Goal: Task Accomplishment & Management: Use online tool/utility

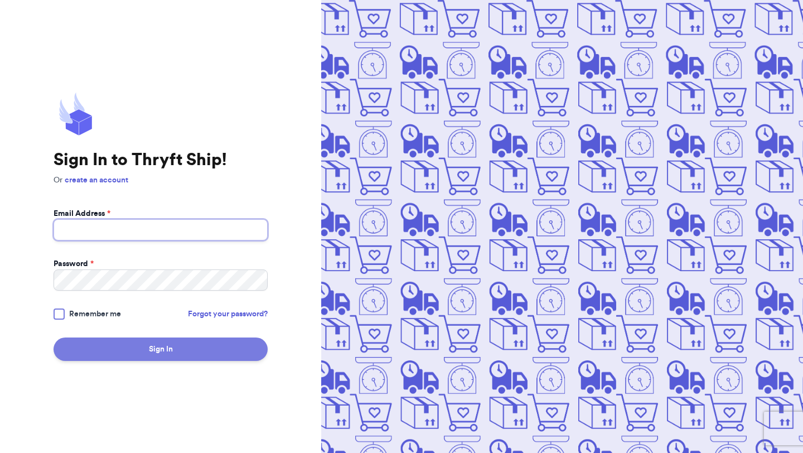
type input "[EMAIL_ADDRESS][DOMAIN_NAME]"
click at [139, 360] on button "Sign In" at bounding box center [161, 348] width 214 height 23
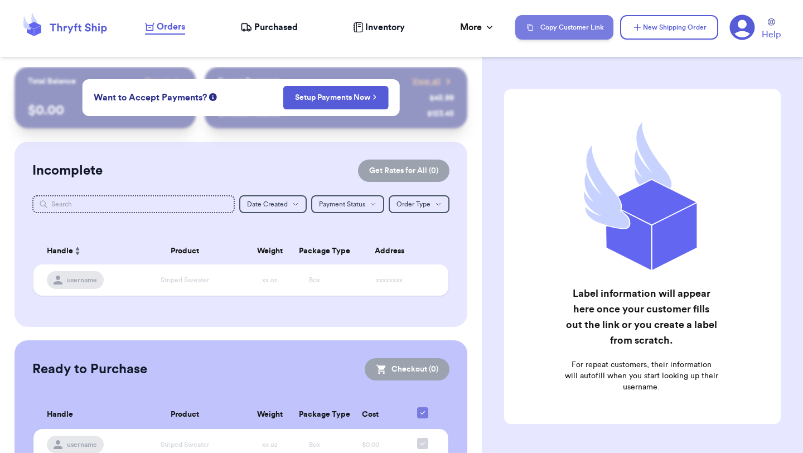
click at [564, 31] on button "Copy Customer Link" at bounding box center [564, 27] width 98 height 25
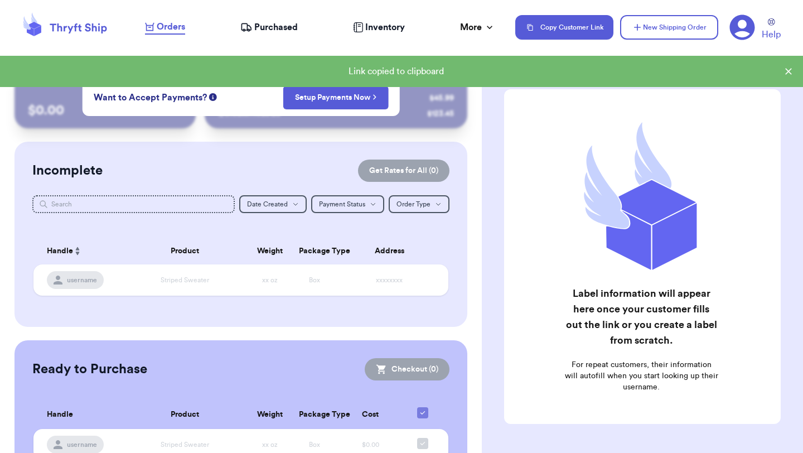
click at [790, 73] on icon at bounding box center [788, 71] width 7 height 7
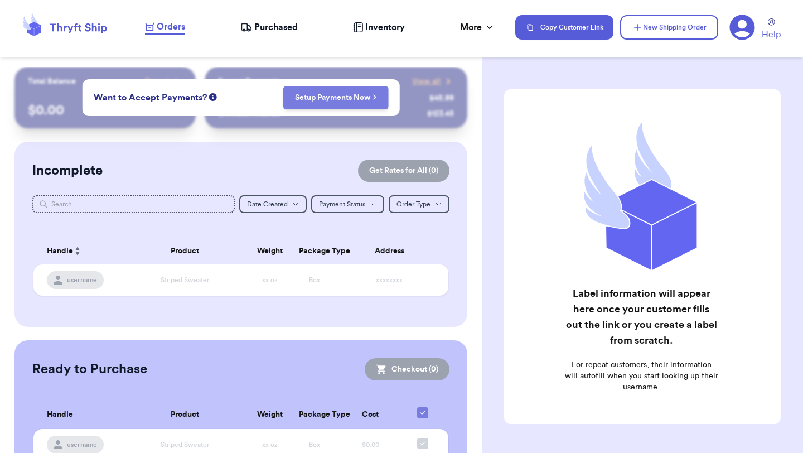
click at [340, 100] on link "Setup Payments Now" at bounding box center [336, 97] width 82 height 11
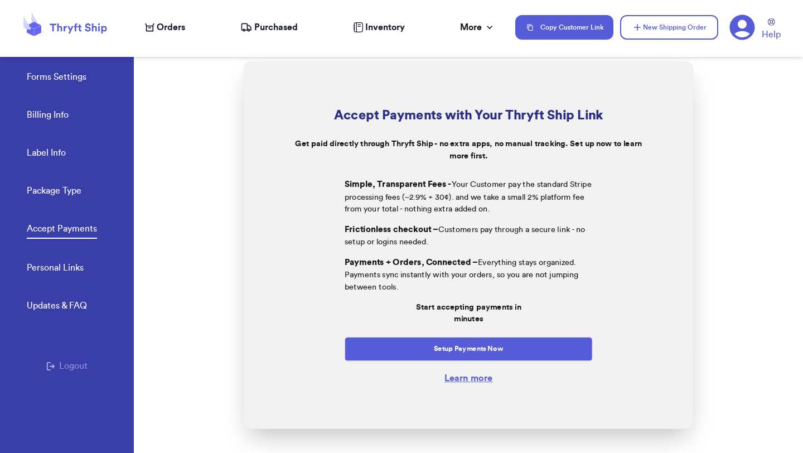
scroll to position [1, 0]
click at [685, 33] on button "New Shipping Order" at bounding box center [669, 27] width 98 height 25
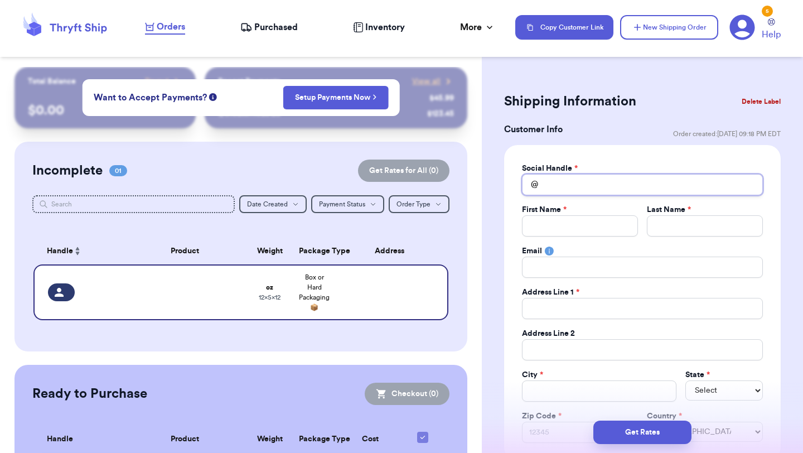
click at [552, 193] on input "Total Amount Paid" at bounding box center [642, 184] width 241 height 21
type input "j"
type input "ju"
type input "[DATE]"
type input "juli"
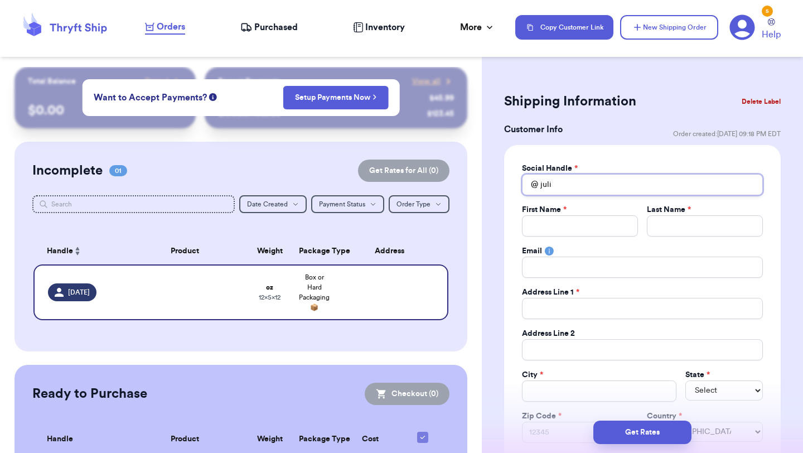
type input "[PERSON_NAME]"
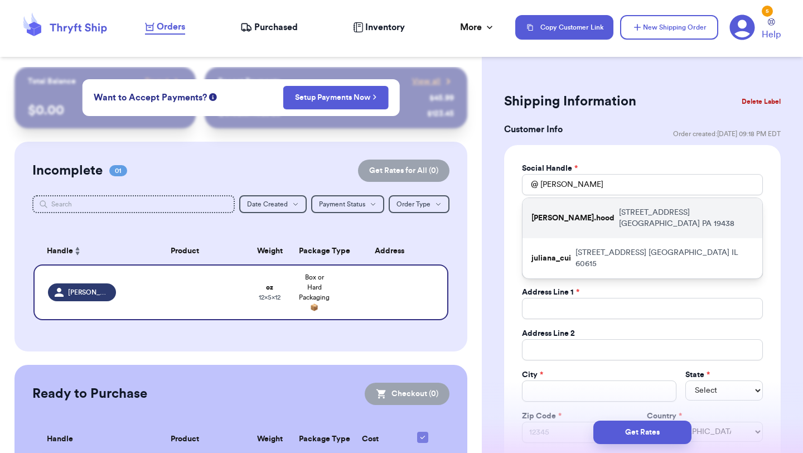
click at [547, 219] on div "[PERSON_NAME].hood [STREET_ADDRESS]" at bounding box center [643, 218] width 240 height 40
type input "[PERSON_NAME].hood"
type input "[PERSON_NAME]"
type input "Hood"
type input "[EMAIL_ADDRESS][DOMAIN_NAME]"
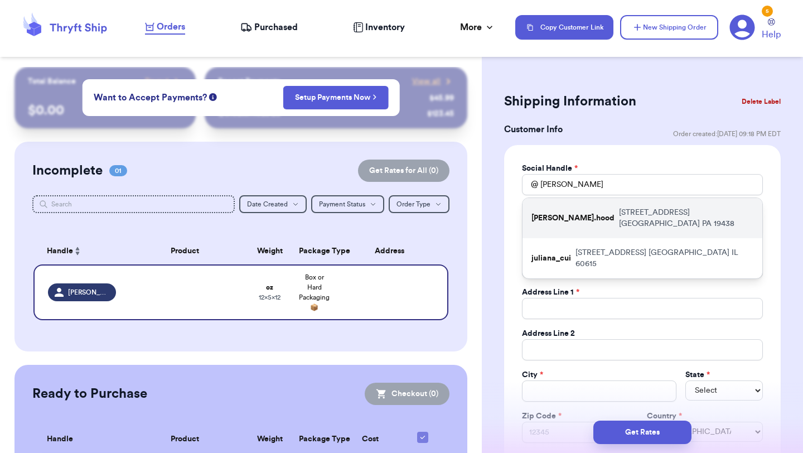
type input "[STREET_ADDRESS]"
type input "[GEOGRAPHIC_DATA]"
select select "PA"
type input "19438"
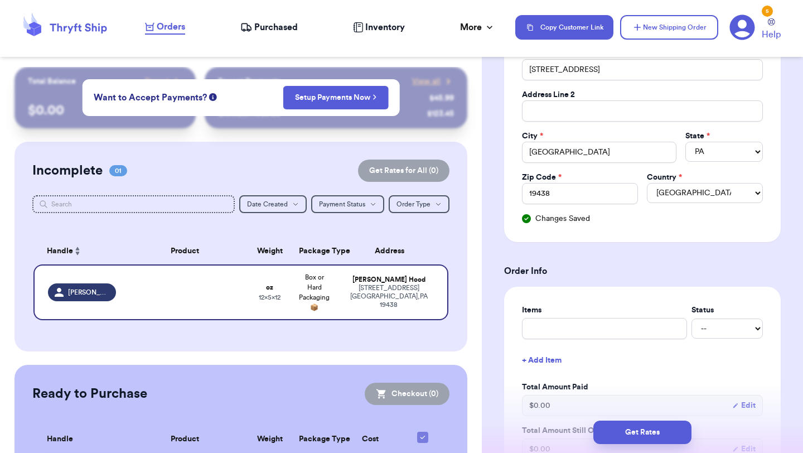
scroll to position [273, 0]
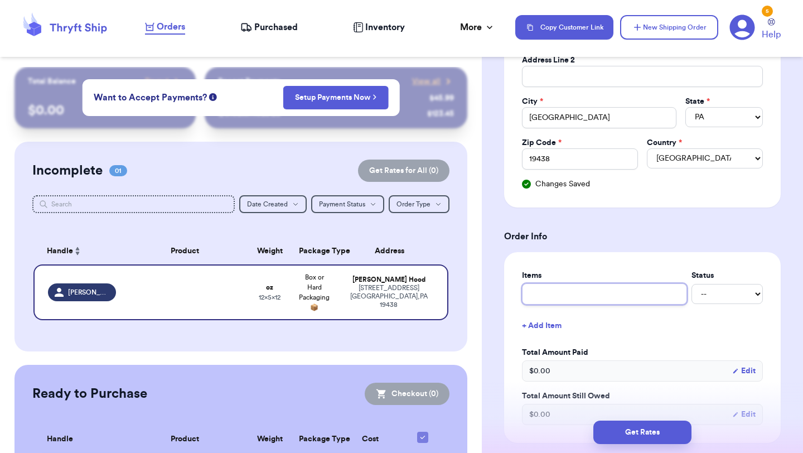
click at [566, 289] on input "text" at bounding box center [604, 293] width 165 height 21
type input "l"
type input "lo"
type input "lot"
type input "lots"
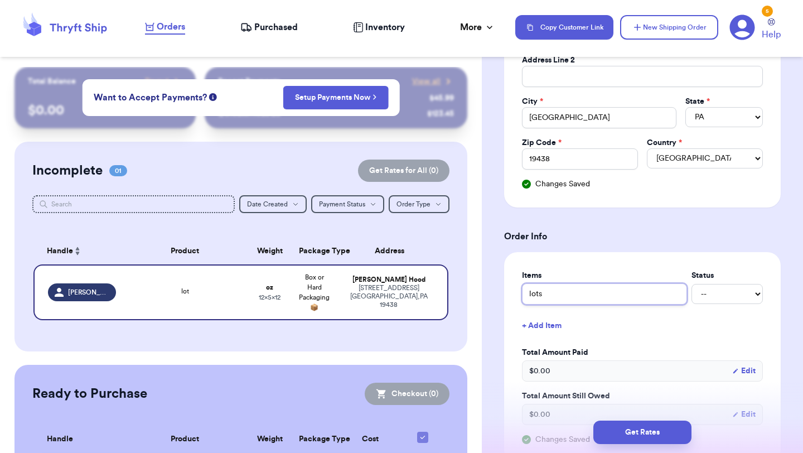
type input "lots"
type input "lots o"
type input "lots of"
type input "lots of s"
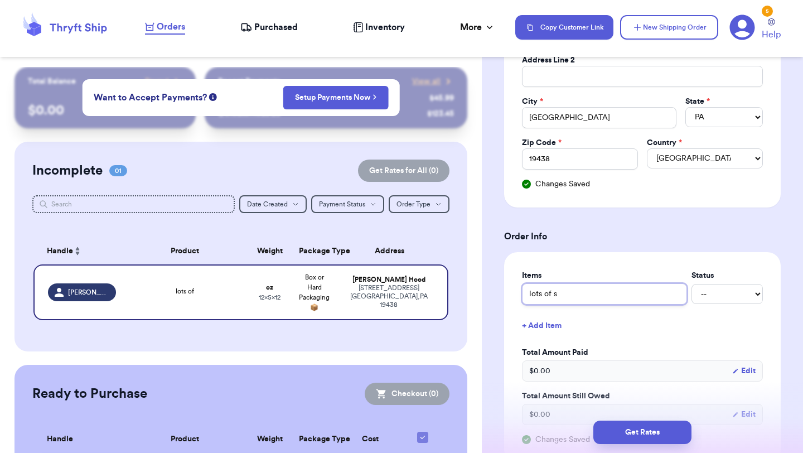
type input "lots of st"
type input "lots of stu"
type input "lots of stuf"
type input "lots of stuff"
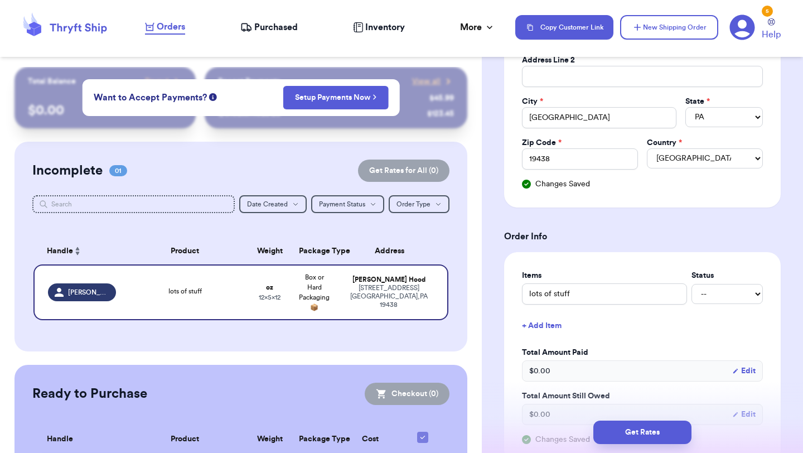
click at [612, 325] on button "+ Add Item" at bounding box center [643, 325] width 250 height 25
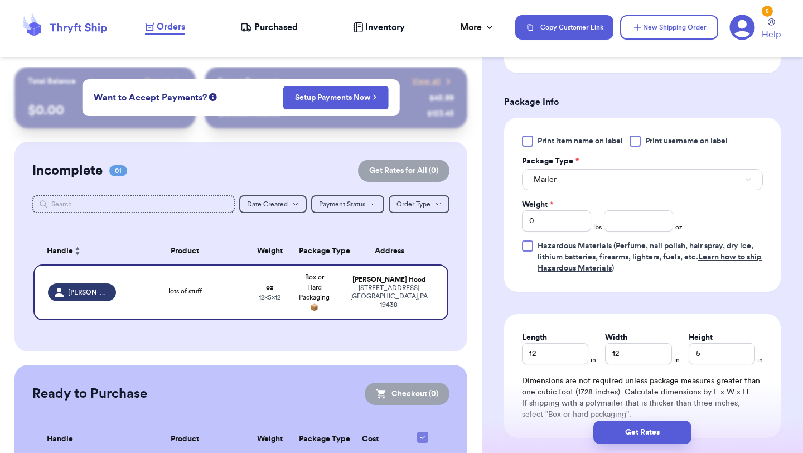
scroll to position [707, 0]
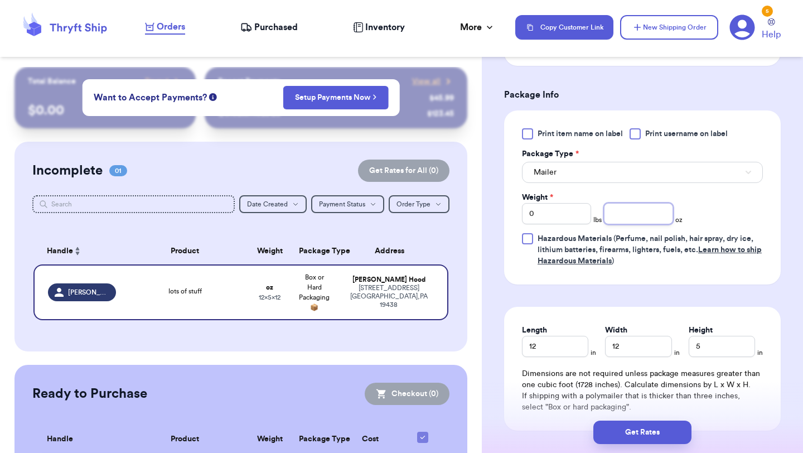
click at [641, 223] on input "number" at bounding box center [638, 213] width 69 height 21
type input "60"
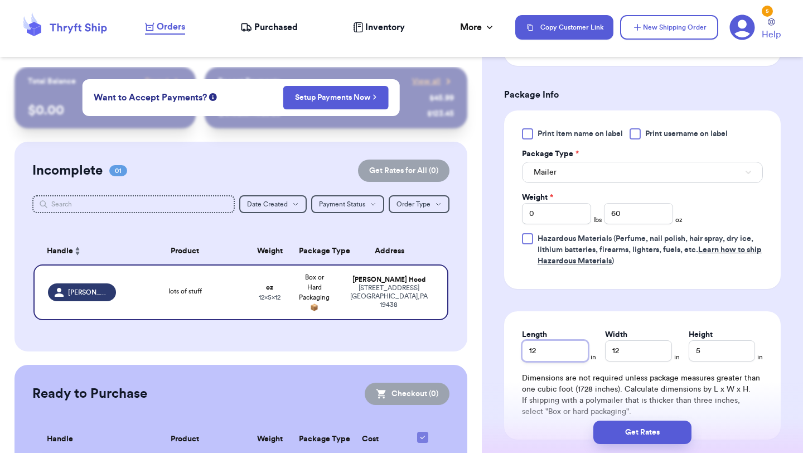
click at [564, 357] on input "12" at bounding box center [555, 350] width 66 height 21
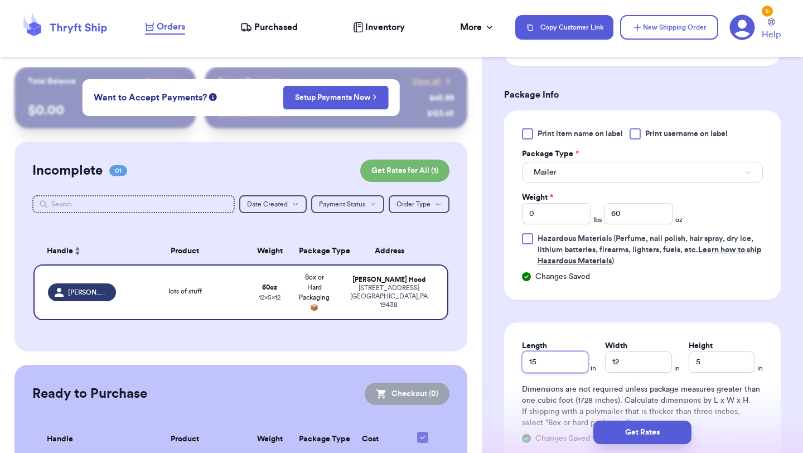
type input "15"
click at [642, 367] on input "12" at bounding box center [638, 361] width 66 height 21
type input "13"
click at [707, 359] on input "5" at bounding box center [722, 361] width 66 height 21
type input "5"
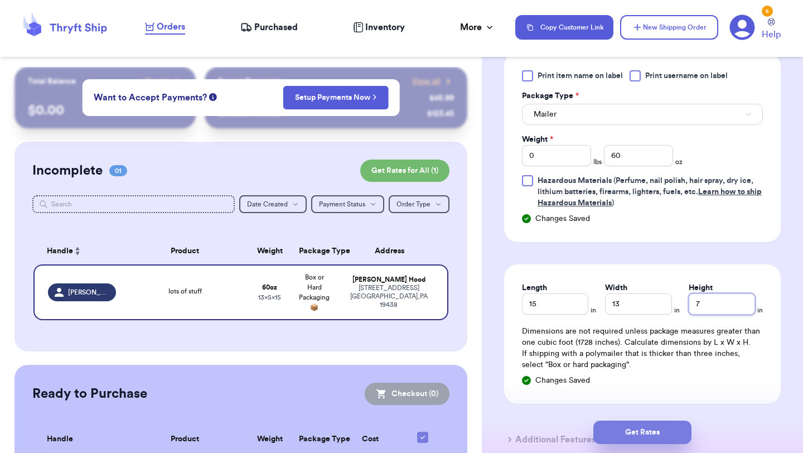
type input "7"
click at [652, 429] on button "Get Rates" at bounding box center [642, 431] width 98 height 23
type input "3"
type input "12"
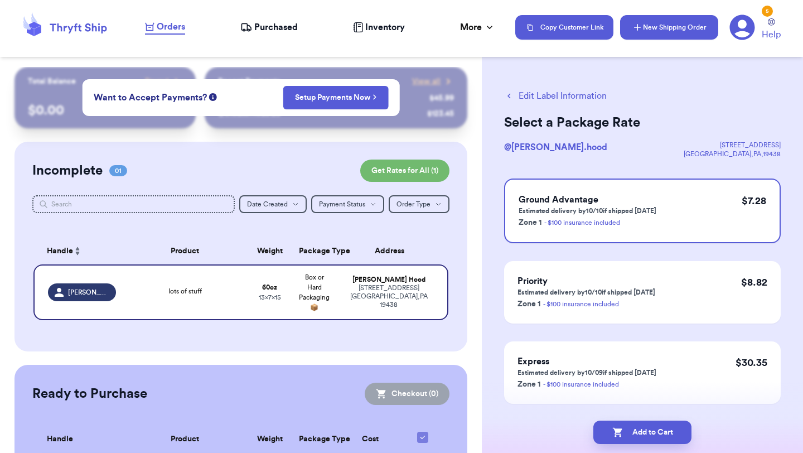
click at [660, 26] on button "New Shipping Order" at bounding box center [669, 27] width 98 height 25
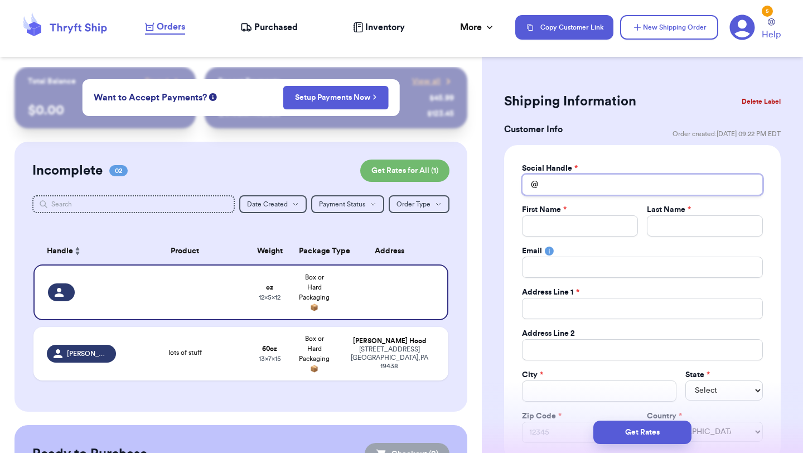
click at [564, 183] on input "Total Amount Paid" at bounding box center [642, 184] width 241 height 21
type input "d"
type input "de"
type input "del"
type input "dela"
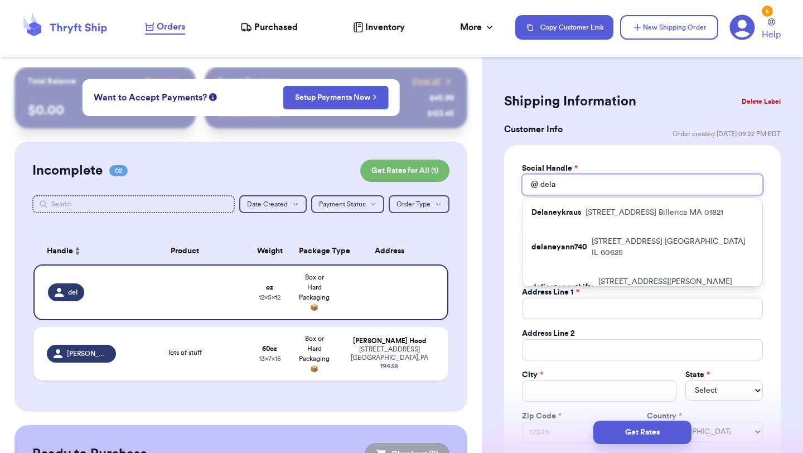
type input "delan"
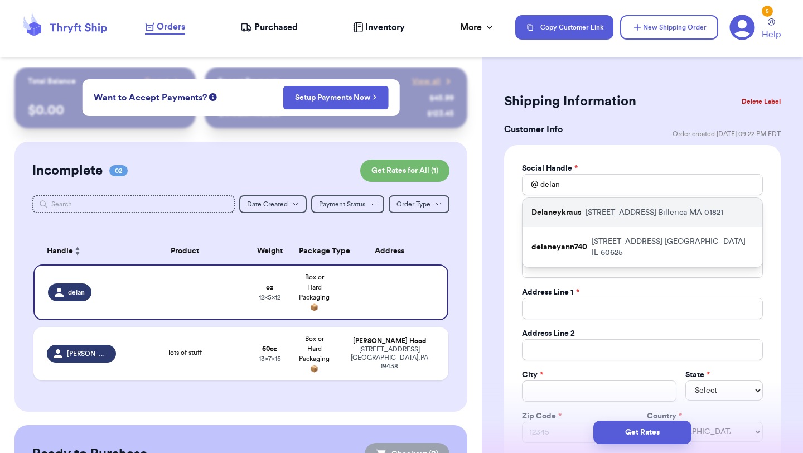
click at [566, 216] on p "Delaneykraus" at bounding box center [556, 212] width 50 height 11
type input "Delaneykraus"
type input "[PERSON_NAME]"
type input "[PERSON_NAME][EMAIL_ADDRESS][PERSON_NAME][DOMAIN_NAME]"
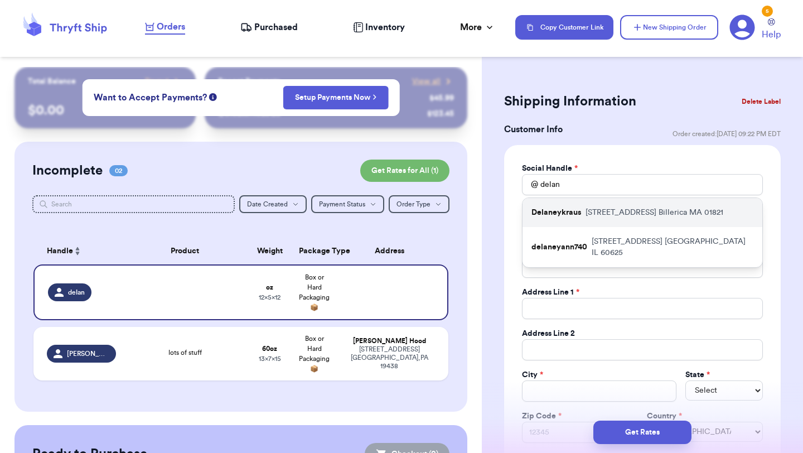
type input "[STREET_ADDRESS]"
type input "Billerica"
select select "MA"
type input "01821"
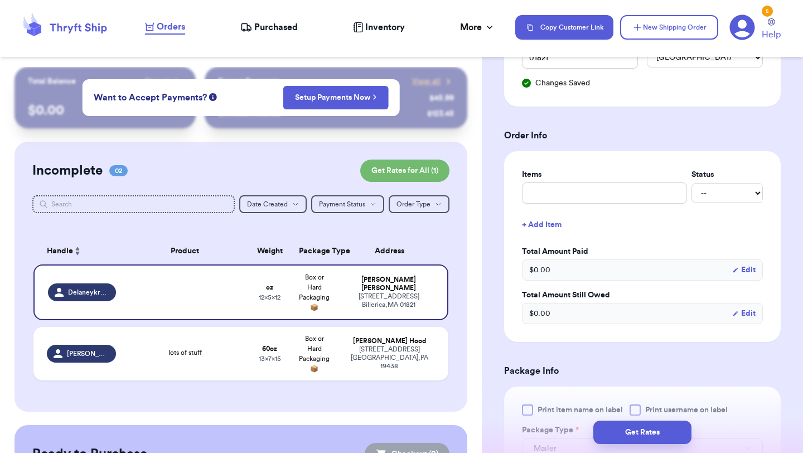
scroll to position [393, 0]
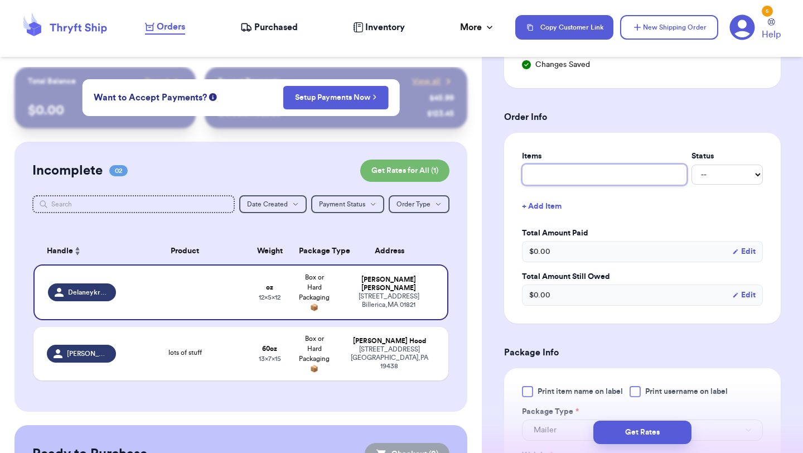
click at [598, 180] on input "text" at bounding box center [604, 174] width 165 height 21
type input "s"
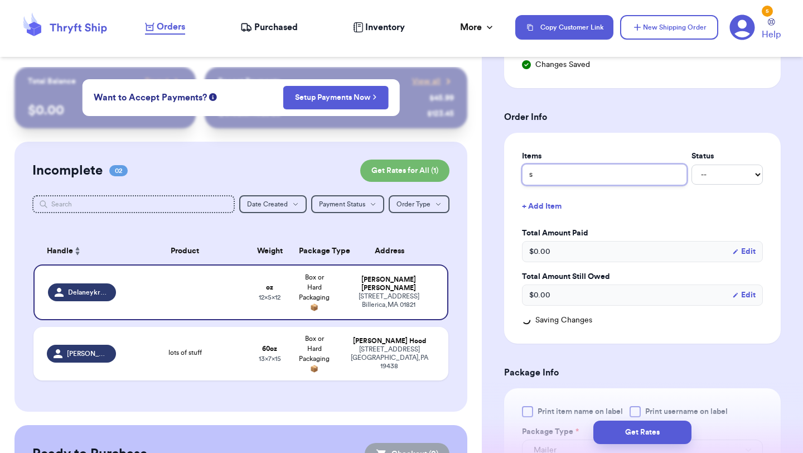
type input "st"
type input "stuy"
type input "stuyf"
type input "stuy"
type input "stu"
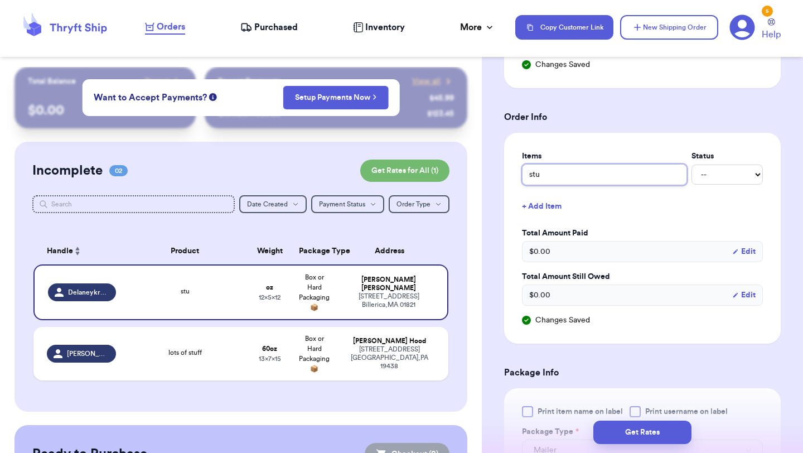
type input "stuf"
type input "stuff"
click at [628, 230] on label "Total Amount Paid" at bounding box center [642, 233] width 241 height 11
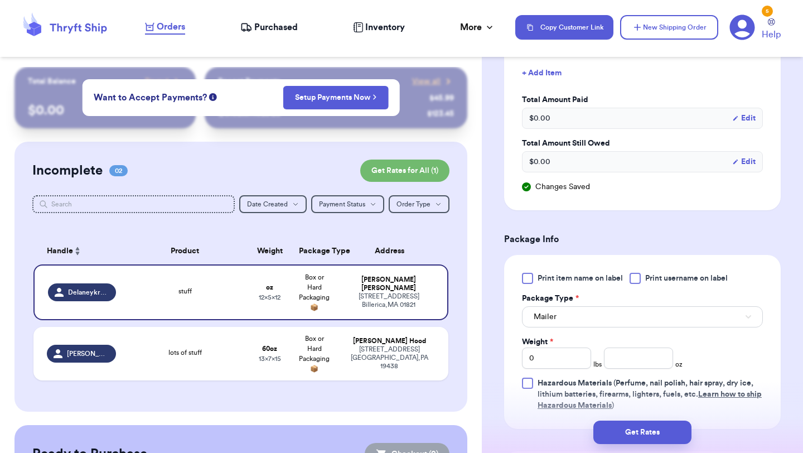
scroll to position [559, 0]
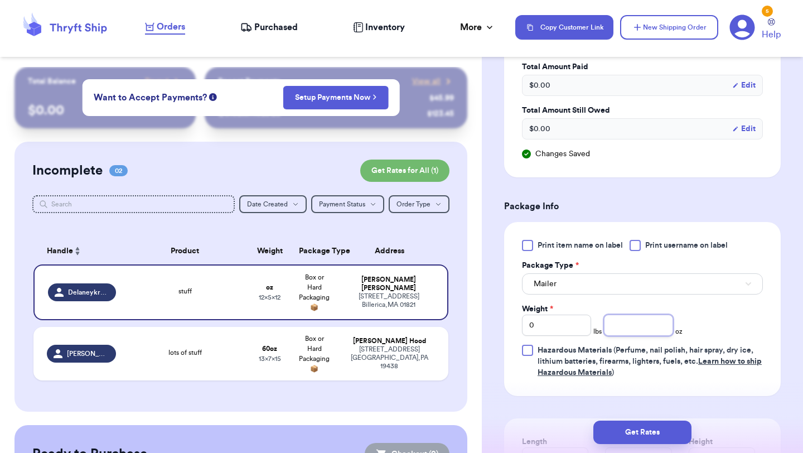
click at [623, 335] on input "number" at bounding box center [638, 325] width 69 height 21
type input "1"
type input "32"
click at [713, 315] on div "Print item name on label Print username on label Package Type * Mailer Weight *…" at bounding box center [642, 309] width 241 height 138
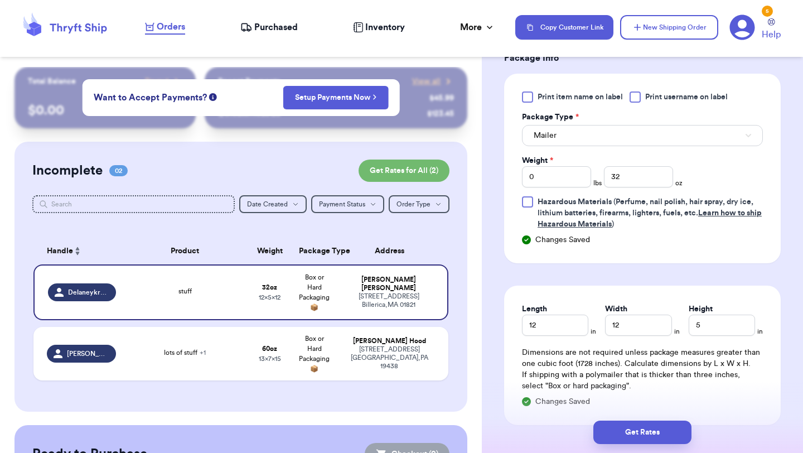
scroll to position [715, 0]
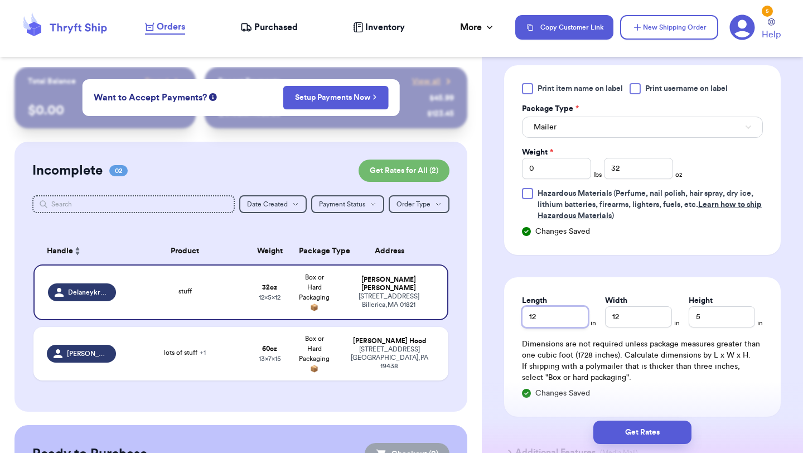
click at [546, 316] on input "12" at bounding box center [555, 316] width 66 height 21
type input "15"
click at [638, 316] on input "12" at bounding box center [638, 316] width 66 height 21
click at [646, 436] on button "Get Rates" at bounding box center [642, 431] width 98 height 23
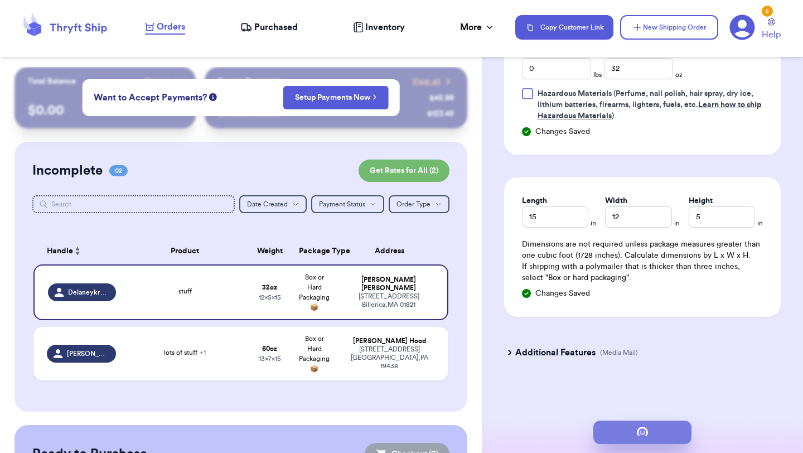
scroll to position [512, 0]
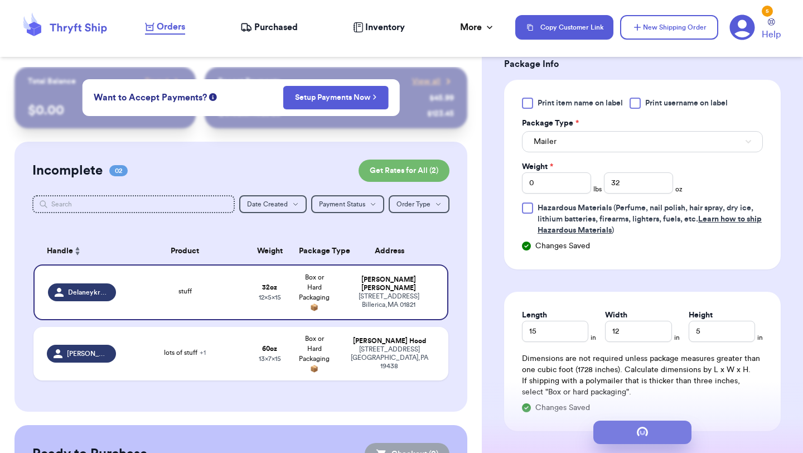
type input "2"
type input "0"
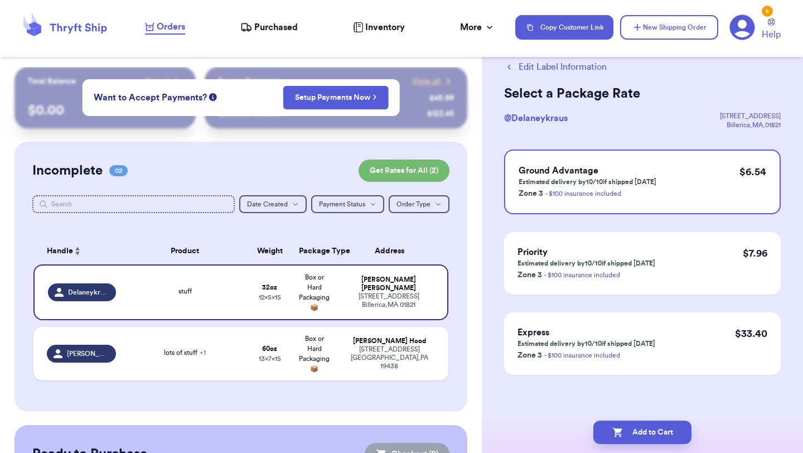
scroll to position [23, 0]
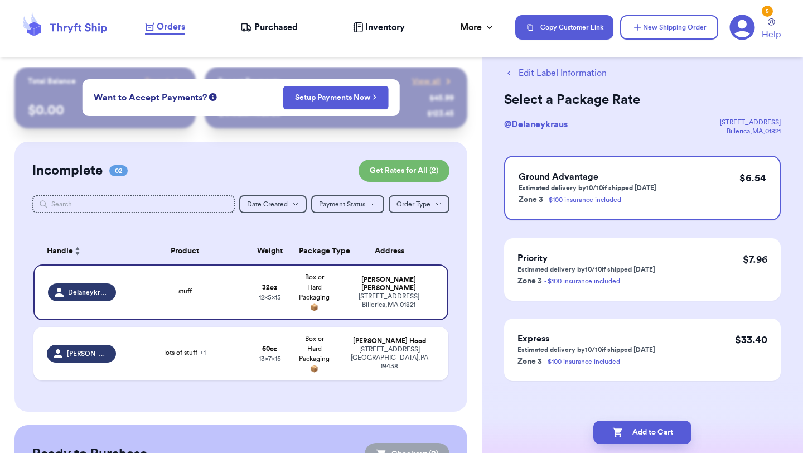
click at [507, 72] on icon "button" at bounding box center [509, 73] width 10 height 10
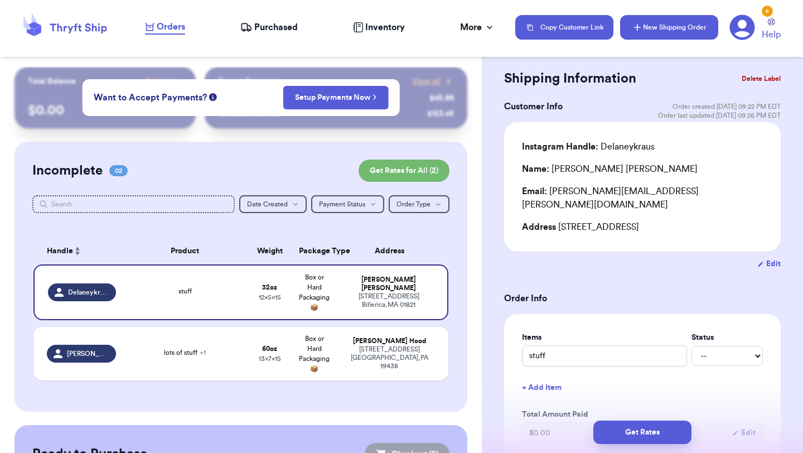
click at [675, 28] on button "New Shipping Order" at bounding box center [669, 27] width 98 height 25
type input "0"
type input "12"
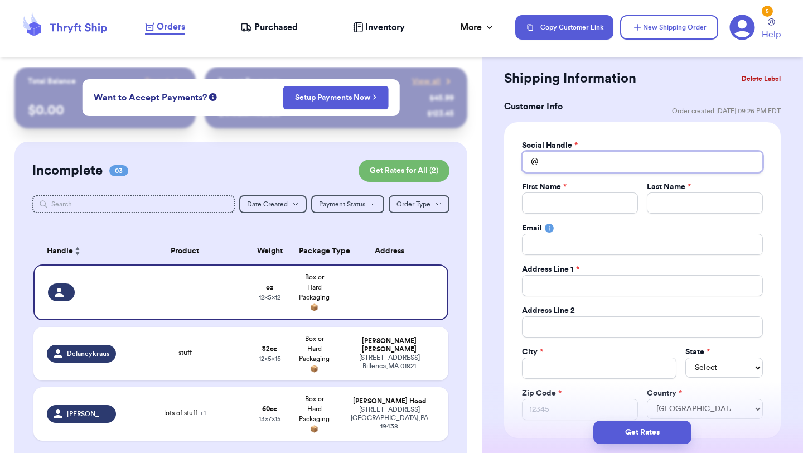
click at [582, 167] on input "Total Amount Paid" at bounding box center [642, 161] width 241 height 21
type input "a"
type input "am"
type input "amb"
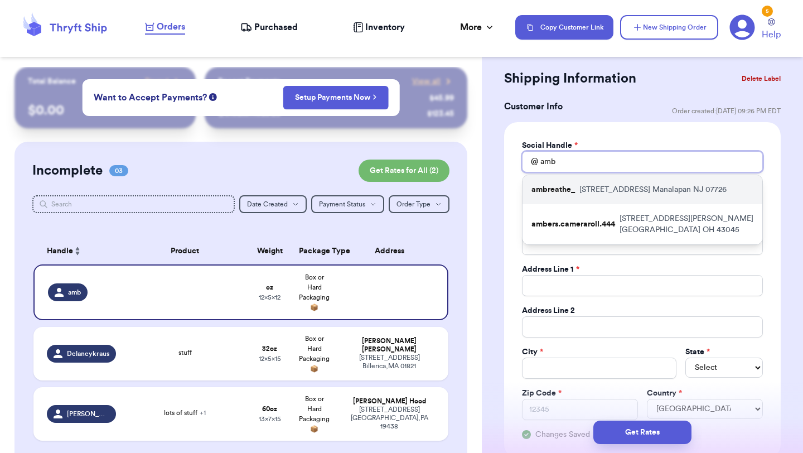
type input "amb"
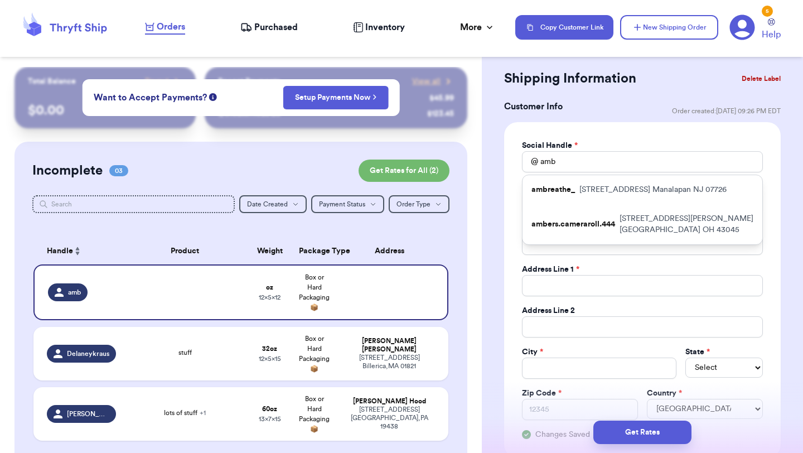
click at [573, 187] on p "ambreathe_" at bounding box center [552, 189] width 43 height 11
type input "ambreathe_"
type input "[PERSON_NAME]"
type input "[EMAIL_ADDRESS][DOMAIN_NAME]"
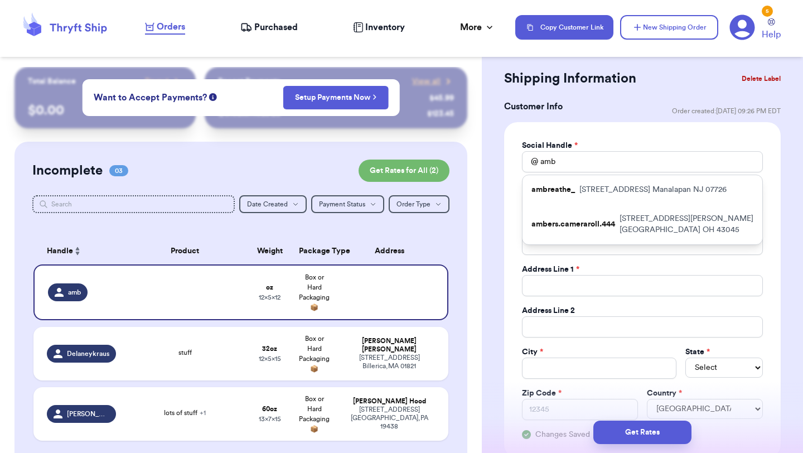
type input "[STREET_ADDRESS]"
type input "Manalapan"
select select "NJ"
type input "07726"
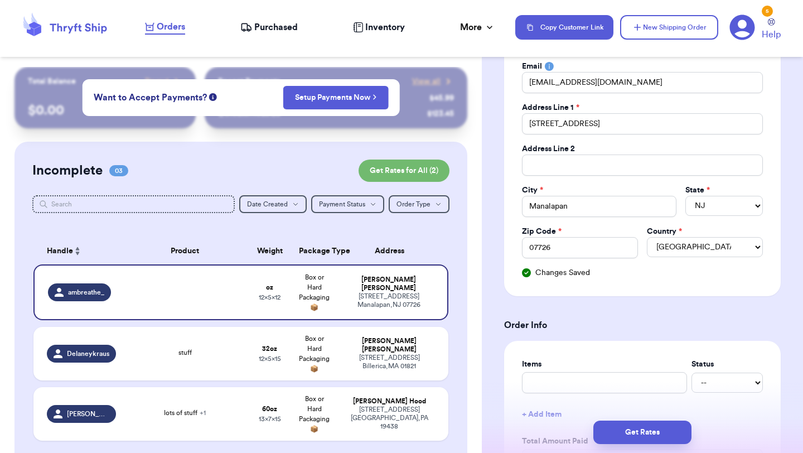
scroll to position [191, 0]
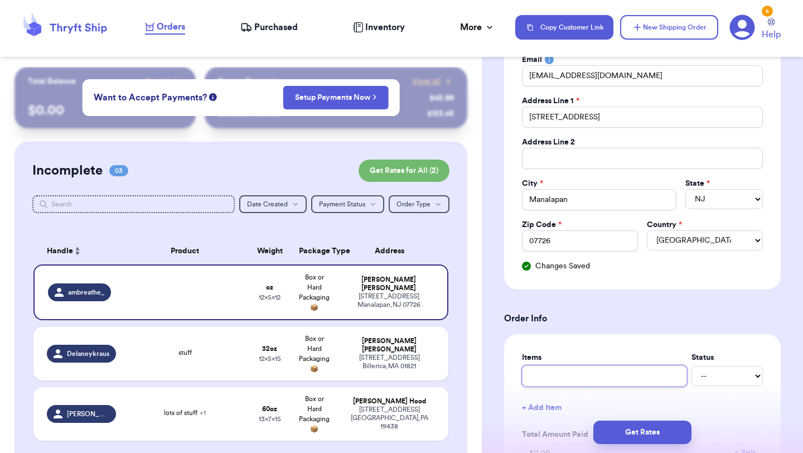
click at [551, 384] on input "text" at bounding box center [604, 375] width 165 height 21
type input "s"
type input "st"
type input "sty"
type input "st"
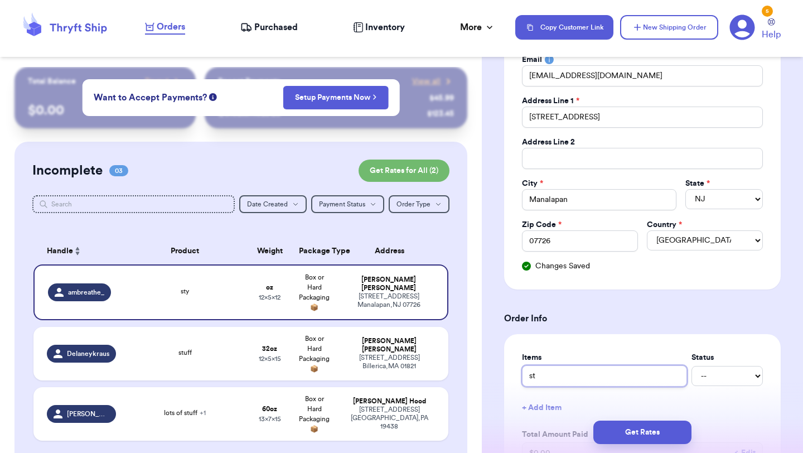
type input "stu"
type input "stuf"
type input "stuff"
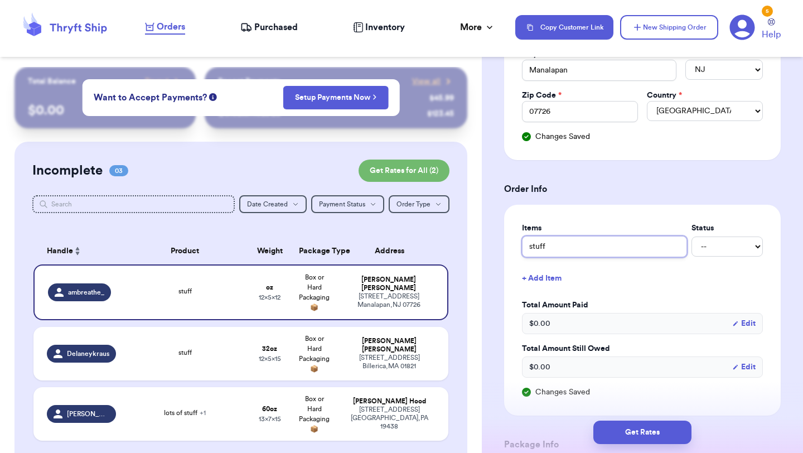
type input "stuff"
click at [727, 288] on button "+ Add Item" at bounding box center [643, 278] width 250 height 25
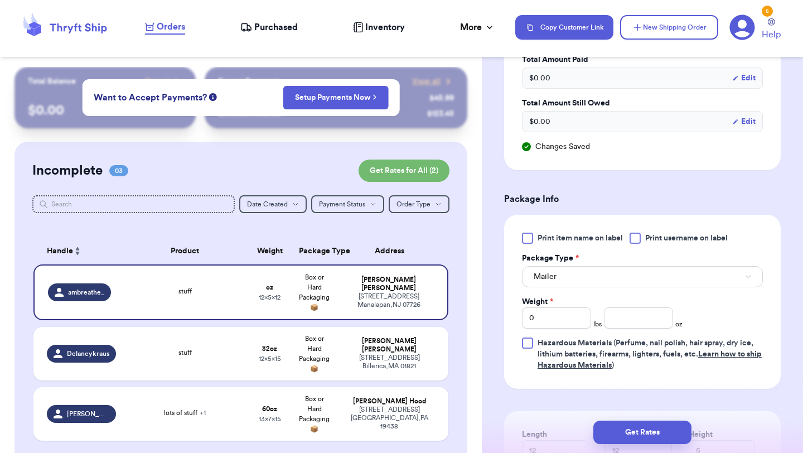
scroll to position [617, 0]
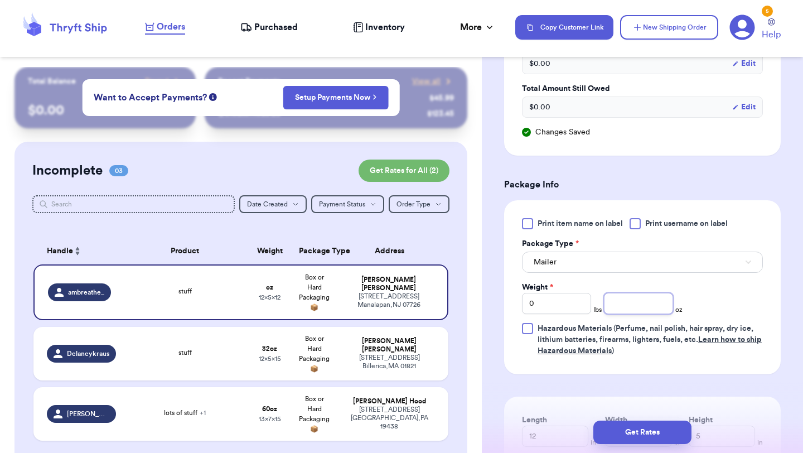
click at [644, 302] on input "number" at bounding box center [638, 303] width 69 height 21
type input "32"
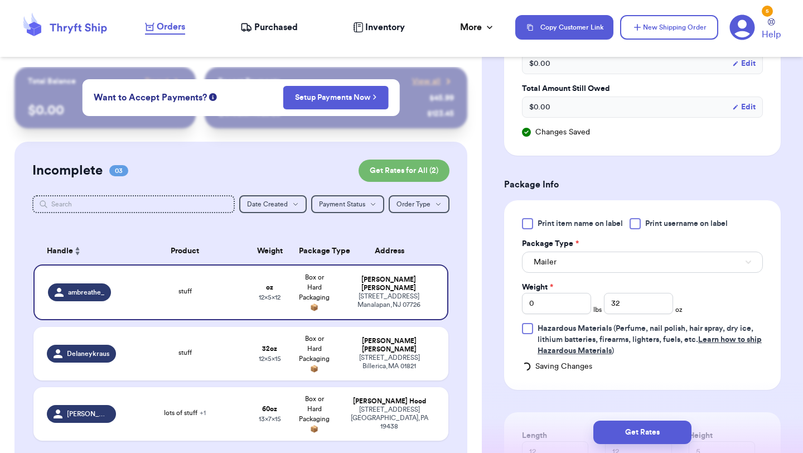
click at [718, 302] on div "Print item name on label Print username on label Package Type * Mailer Weight *…" at bounding box center [642, 287] width 241 height 138
click at [728, 294] on div "Print item name on label Print username on label Package Type * Mailer Weight *…" at bounding box center [642, 287] width 241 height 138
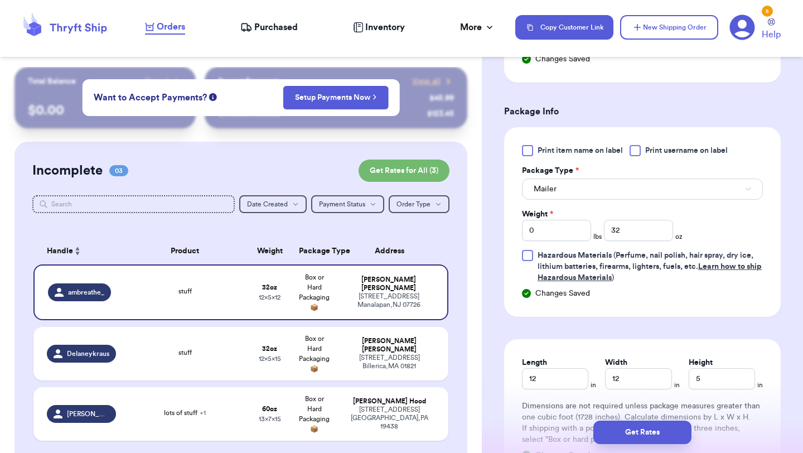
scroll to position [706, 0]
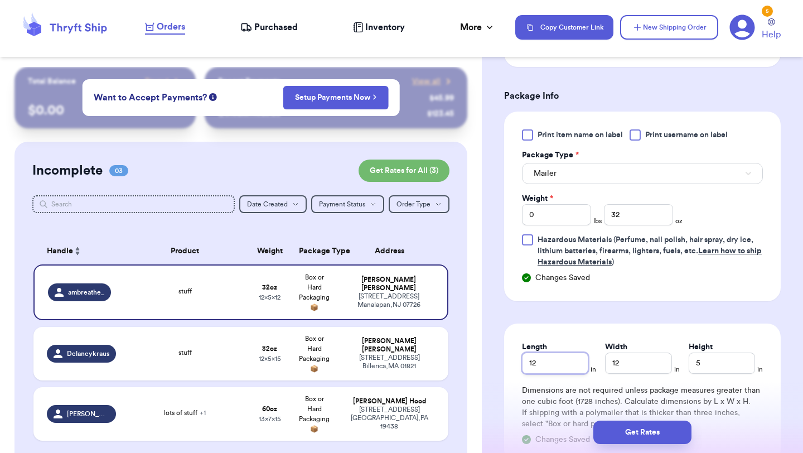
click at [569, 368] on input "12" at bounding box center [555, 362] width 66 height 21
type input "15"
click at [636, 365] on input "12" at bounding box center [638, 362] width 66 height 21
type input "13"
click at [707, 368] on input "5" at bounding box center [722, 362] width 66 height 21
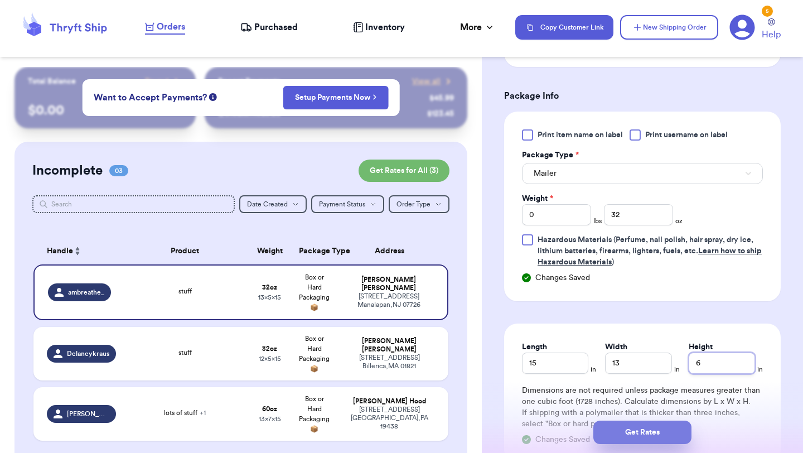
type input "6"
click at [672, 433] on button "Get Rates" at bounding box center [642, 431] width 98 height 23
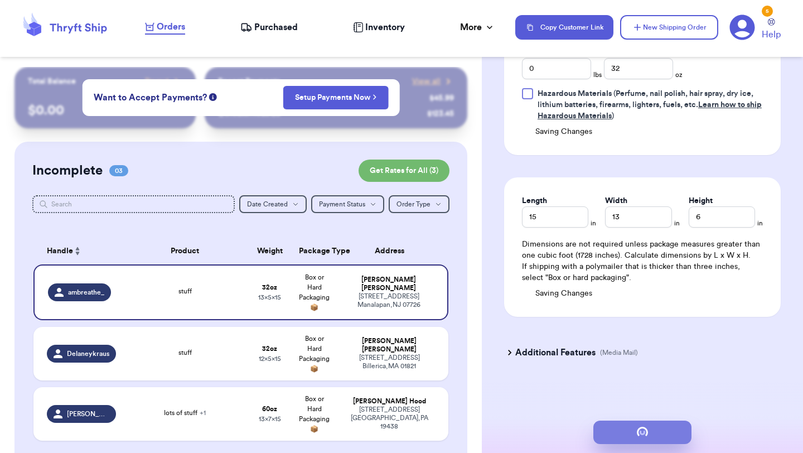
type input "2"
type input "0"
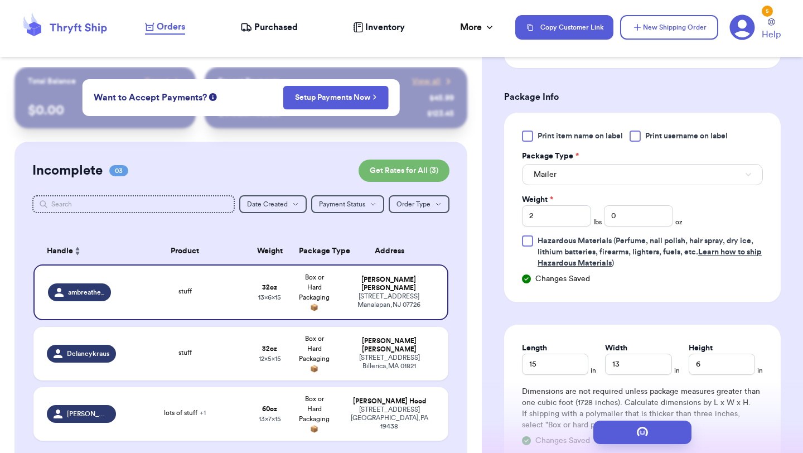
scroll to position [0, 0]
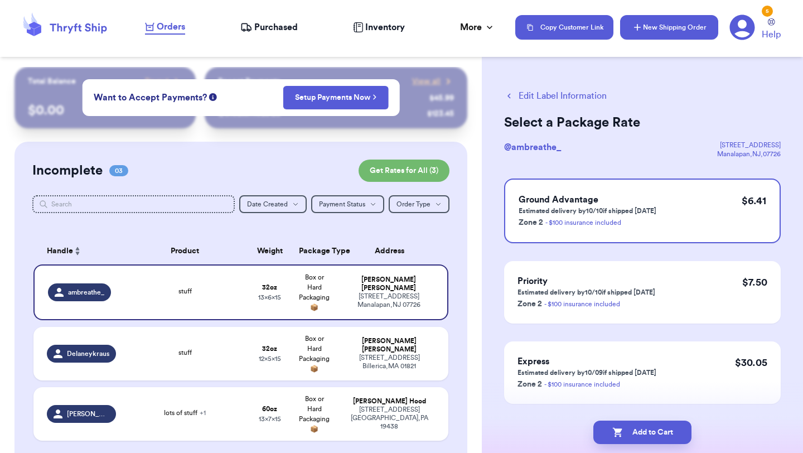
click at [675, 21] on button "New Shipping Order" at bounding box center [669, 27] width 98 height 25
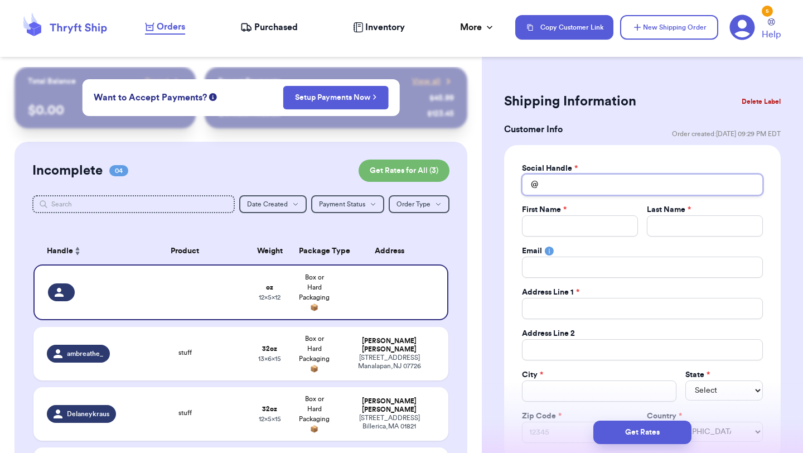
click at [581, 176] on input "Total Amount Paid" at bounding box center [642, 184] width 241 height 21
type input "s"
type input "sc"
type input "sch"
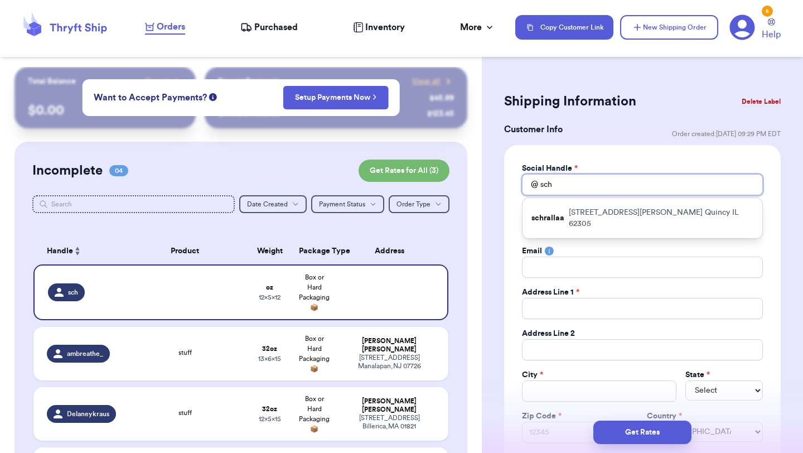
type input "schl"
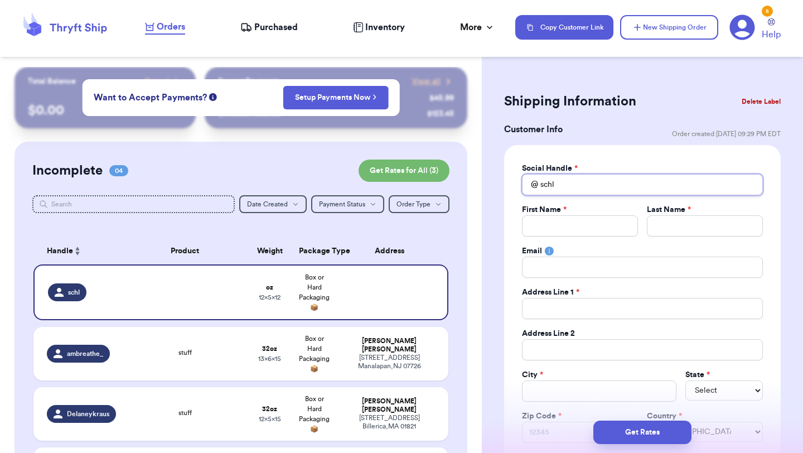
type input "sch"
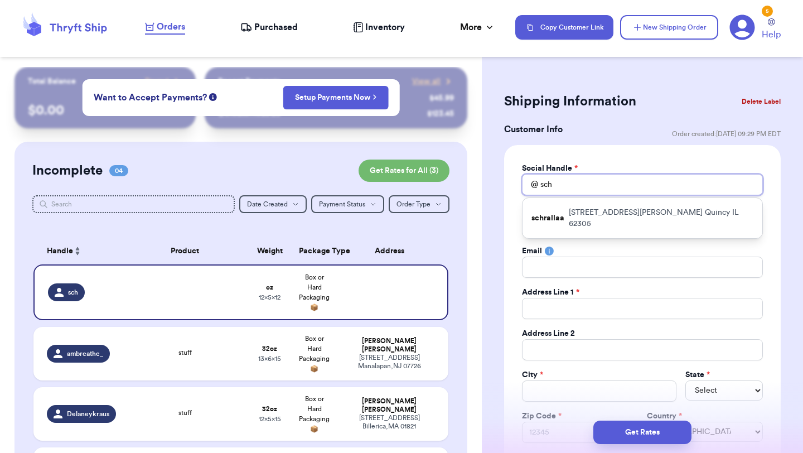
type input "sc"
type input "s"
type input "sh"
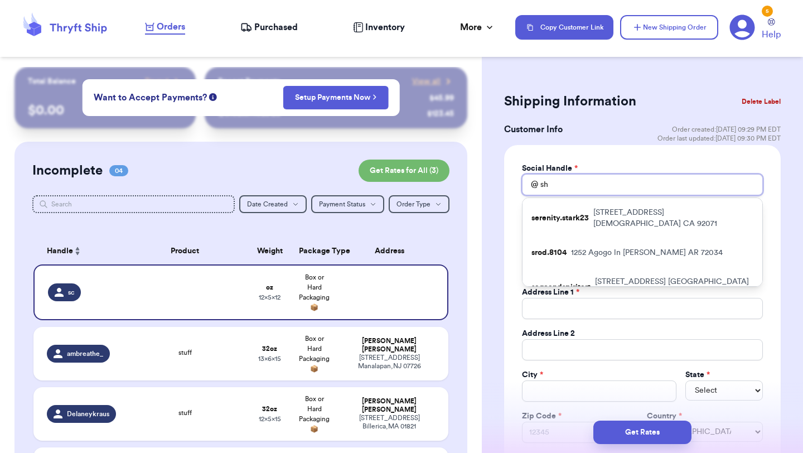
type input "shl"
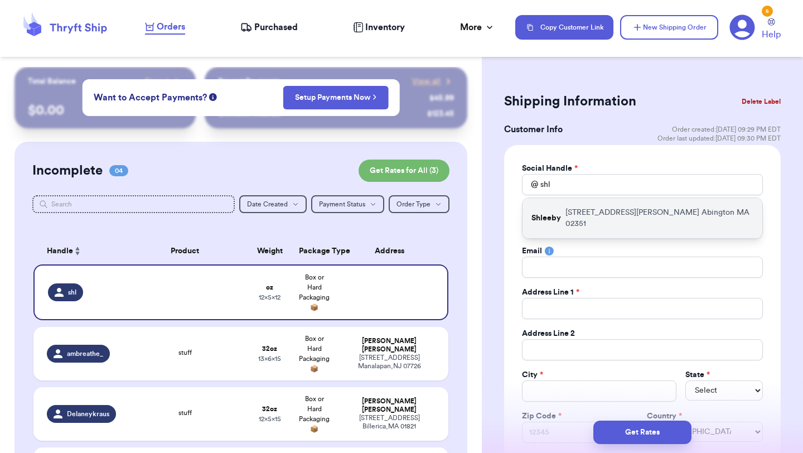
click at [589, 212] on p "[STREET_ADDRESS][PERSON_NAME]" at bounding box center [659, 218] width 188 height 22
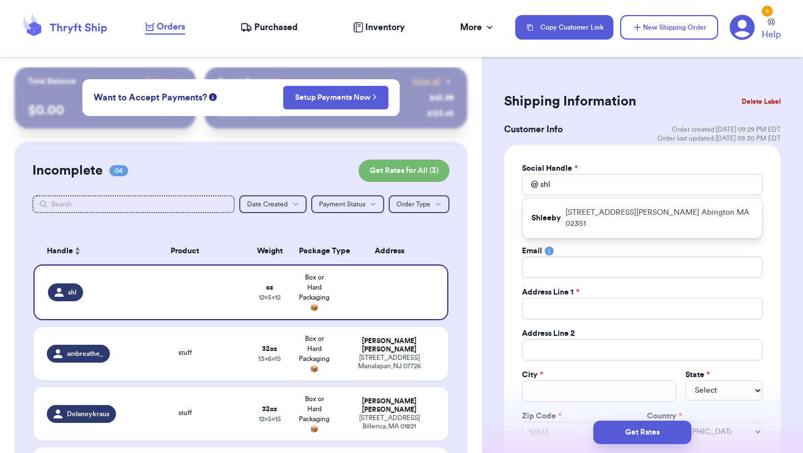
type input "Shleeby"
type input "[PERSON_NAME]"
type input "Veneau"
type input "[EMAIL_ADDRESS][DOMAIN_NAME]"
type input "[STREET_ADDRESS][PERSON_NAME]"
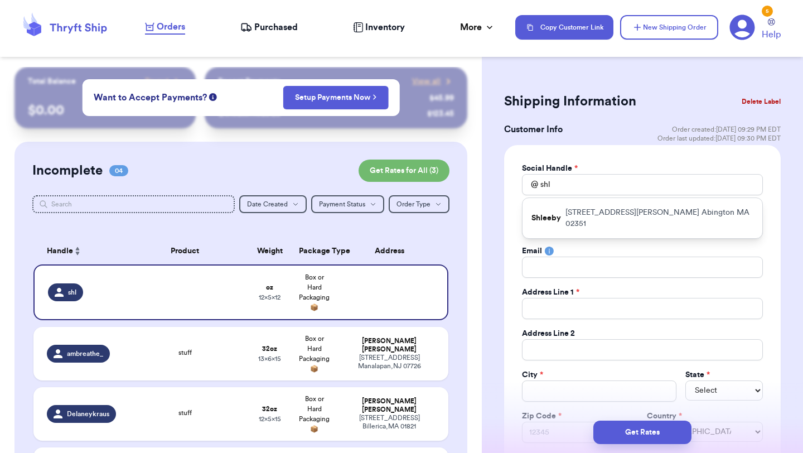
type input "Abington"
select select "MA"
type input "02351"
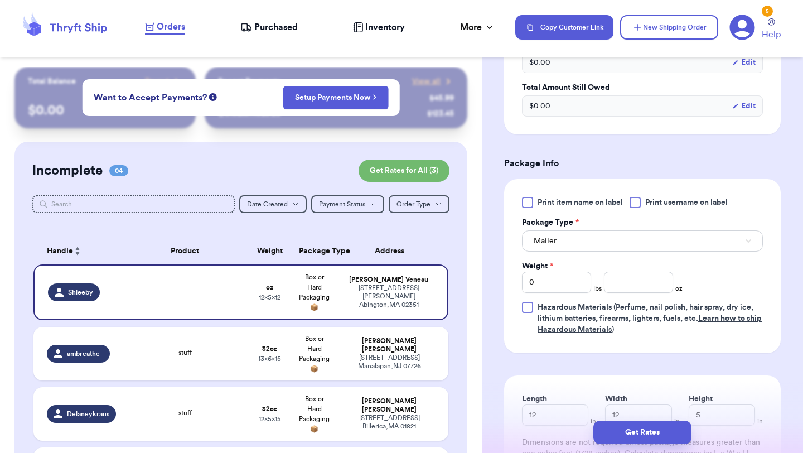
scroll to position [632, 0]
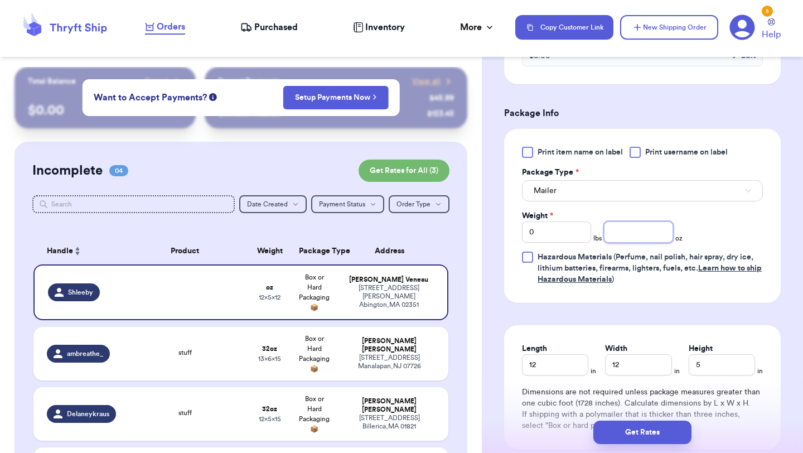
click at [621, 241] on input "number" at bounding box center [638, 231] width 69 height 21
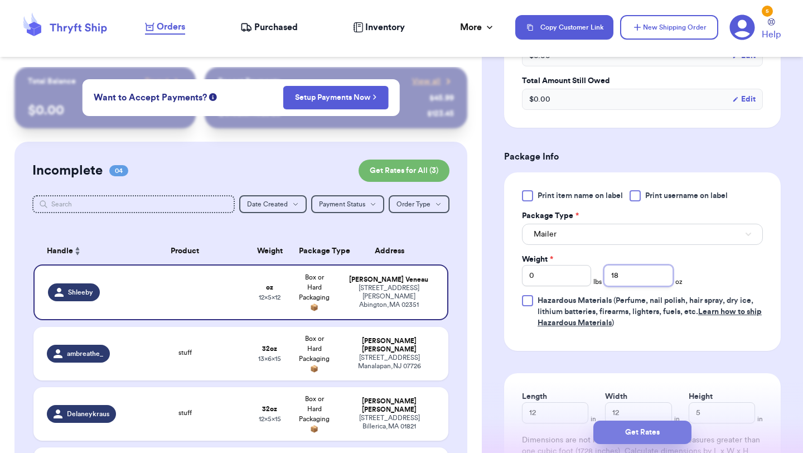
type input "18"
click at [623, 434] on button "Get Rates" at bounding box center [642, 431] width 98 height 23
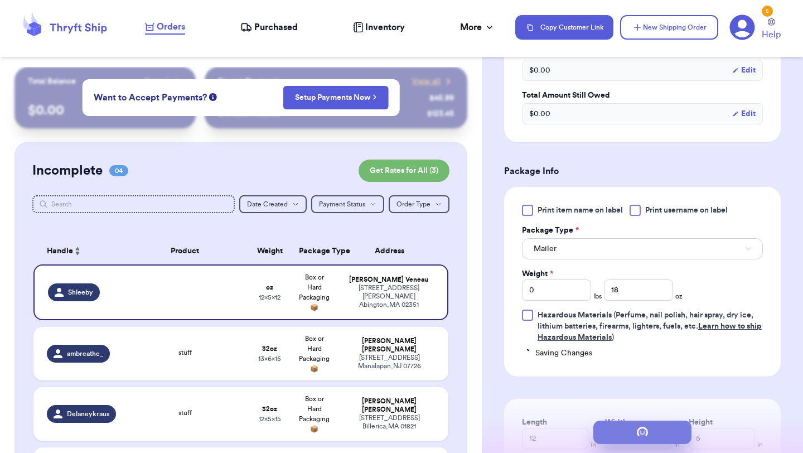
type input "1"
type input "2"
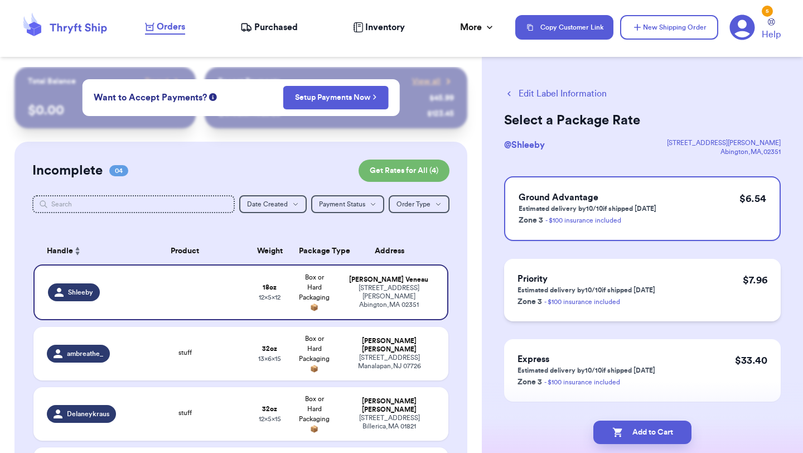
scroll to position [13, 0]
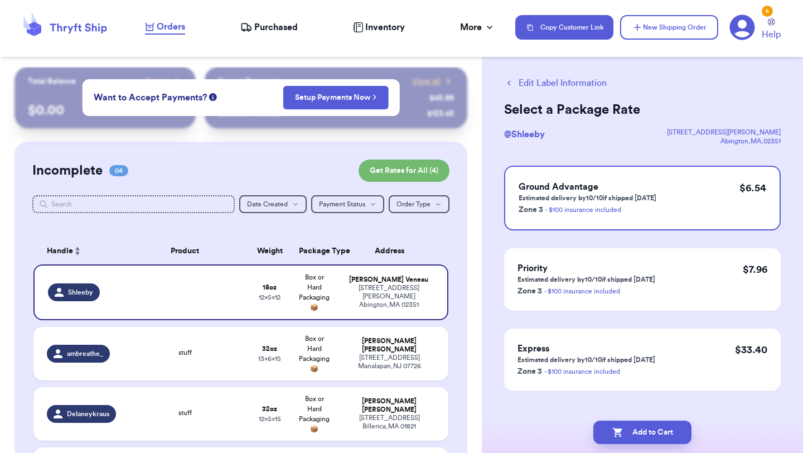
click at [505, 88] on icon "button" at bounding box center [509, 83] width 10 height 10
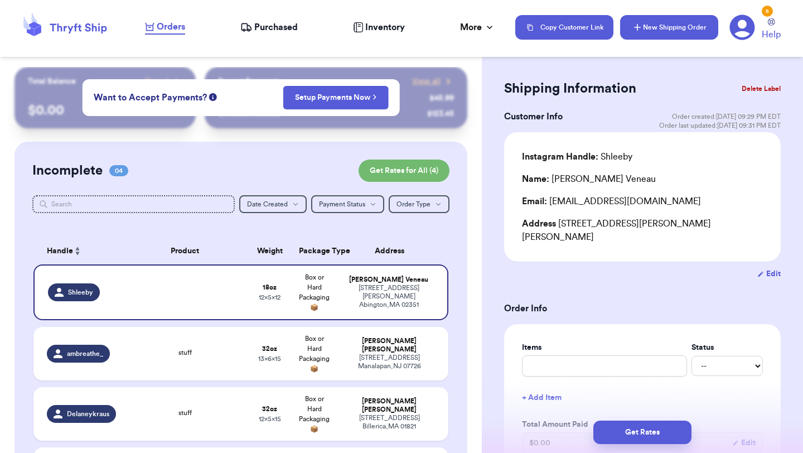
click at [654, 26] on button "New Shipping Order" at bounding box center [669, 27] width 98 height 25
type input "0"
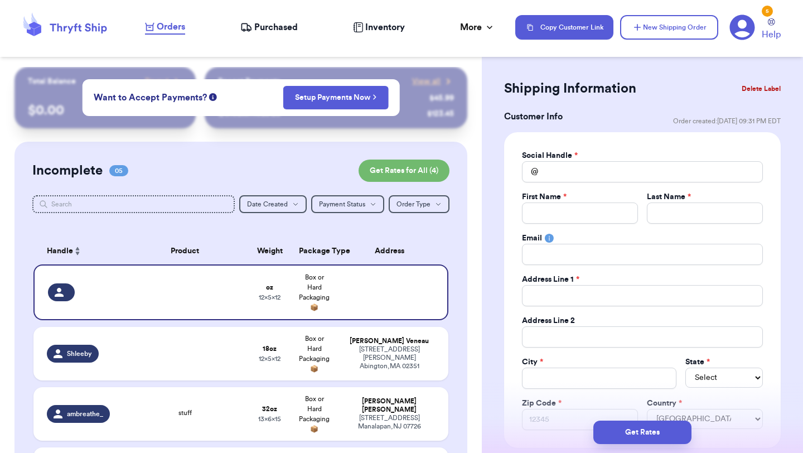
click at [624, 186] on div "Social Handle * @ First Name * Last Name * Email Address Line 1 * Address Line …" at bounding box center [642, 290] width 241 height 280
click at [621, 176] on input "Total Amount Paid" at bounding box center [642, 171] width 241 height 21
type input "m"
type input "ma"
type input "mar"
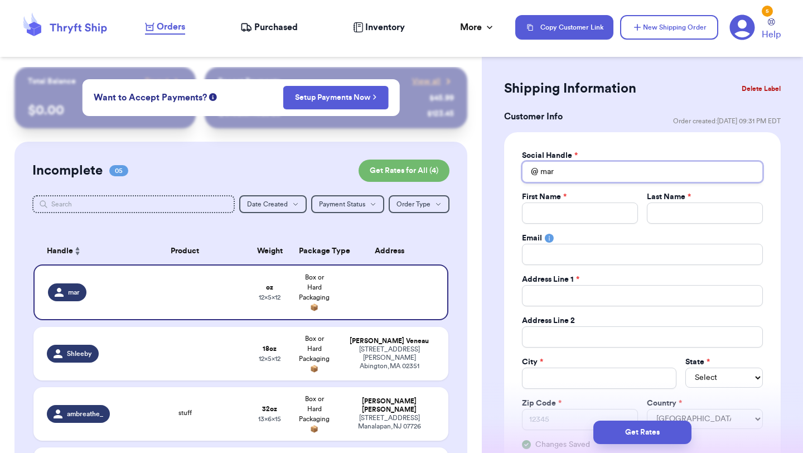
type input "marl"
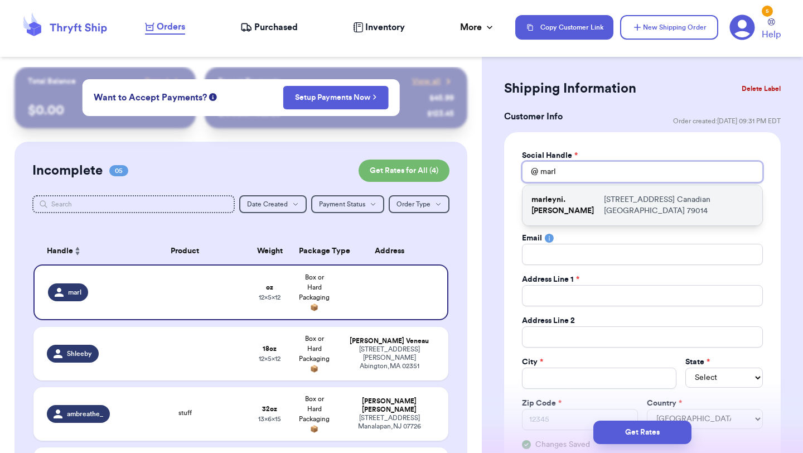
type input "marl"
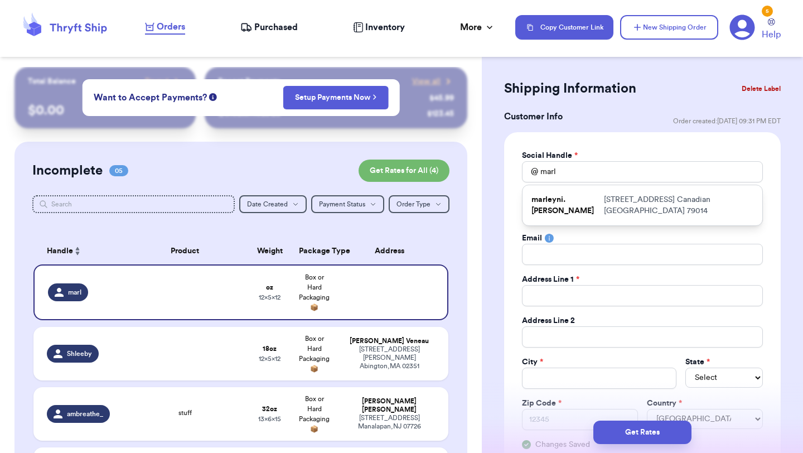
click at [611, 205] on p "[STREET_ADDRESS]" at bounding box center [678, 205] width 149 height 22
type input "marleyni.[PERSON_NAME]"
type input "Marleyni"
type input "[PERSON_NAME]"
type input "[EMAIL_ADDRESS][DOMAIN_NAME]"
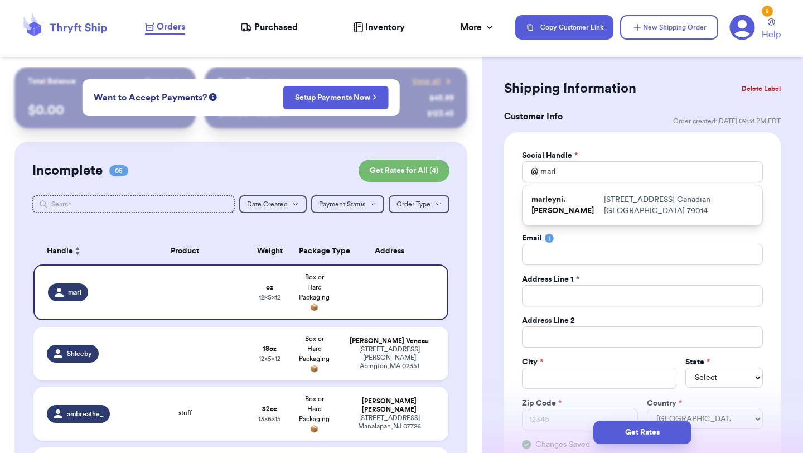
type input "[STREET_ADDRESS]"
type input "Canadian"
select select "[GEOGRAPHIC_DATA]"
type input "79014"
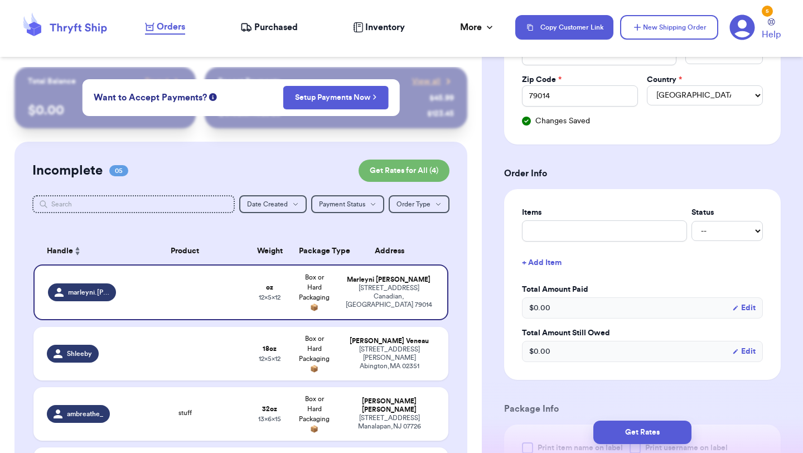
scroll to position [345, 0]
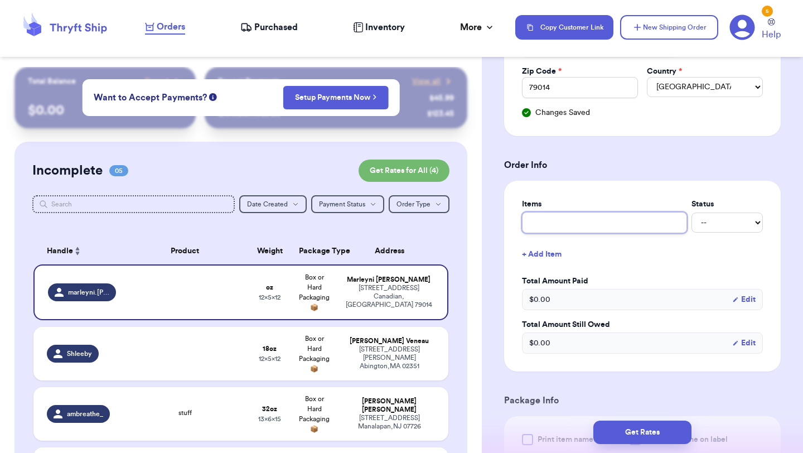
click at [633, 229] on input "text" at bounding box center [604, 222] width 165 height 21
type input "w"
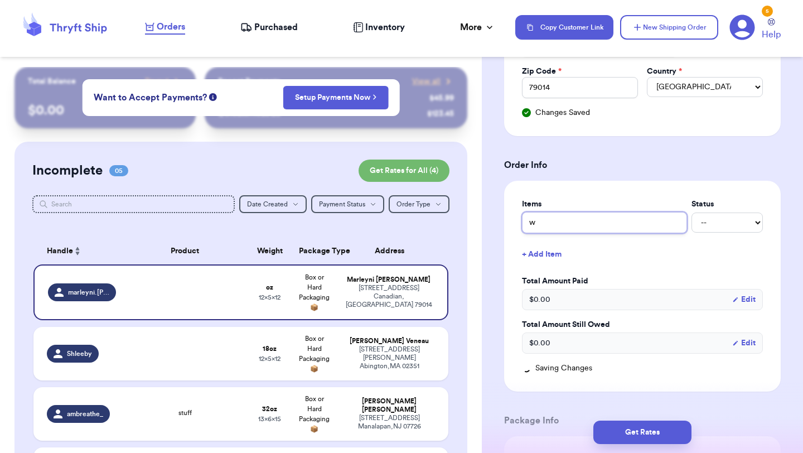
type input "we"
type input "wei"
type input "[PERSON_NAME]"
type input "weine"
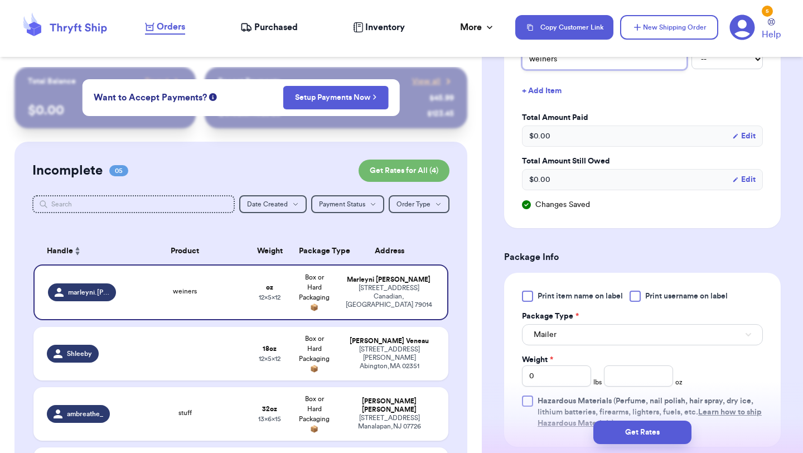
scroll to position [517, 0]
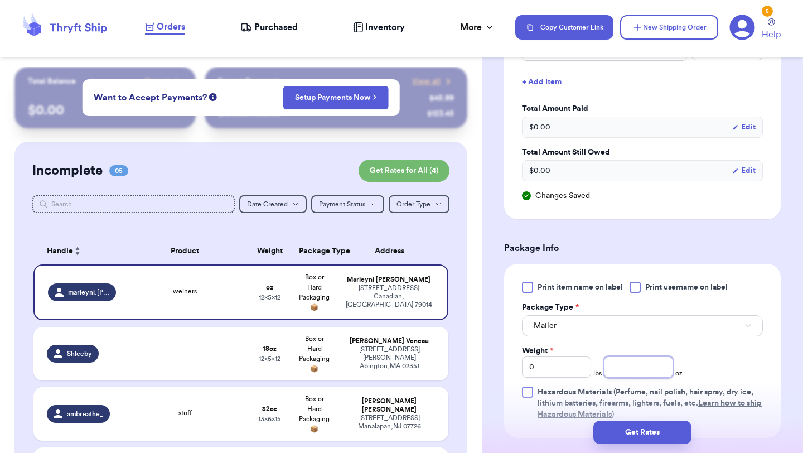
click at [627, 367] on input "number" at bounding box center [638, 366] width 69 height 21
click at [655, 427] on button "Get Rates" at bounding box center [642, 431] width 98 height 23
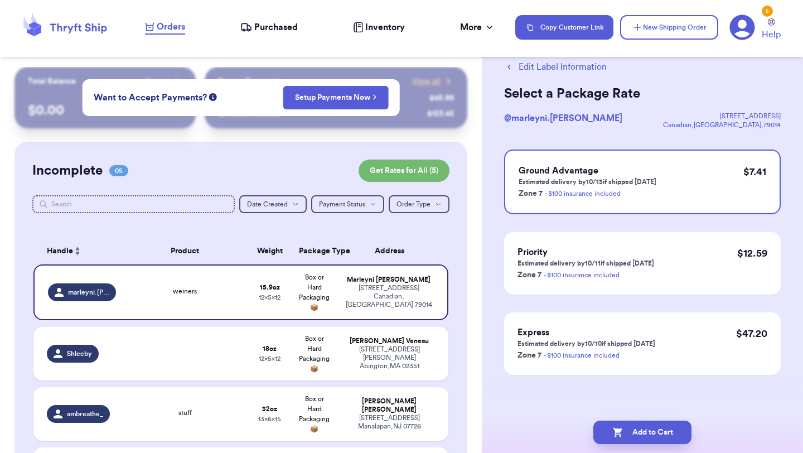
scroll to position [0, 0]
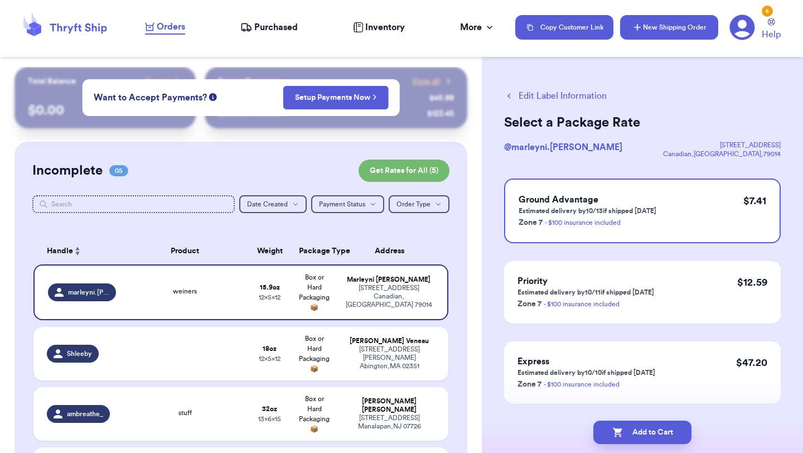
click at [697, 37] on button "New Shipping Order" at bounding box center [669, 27] width 98 height 25
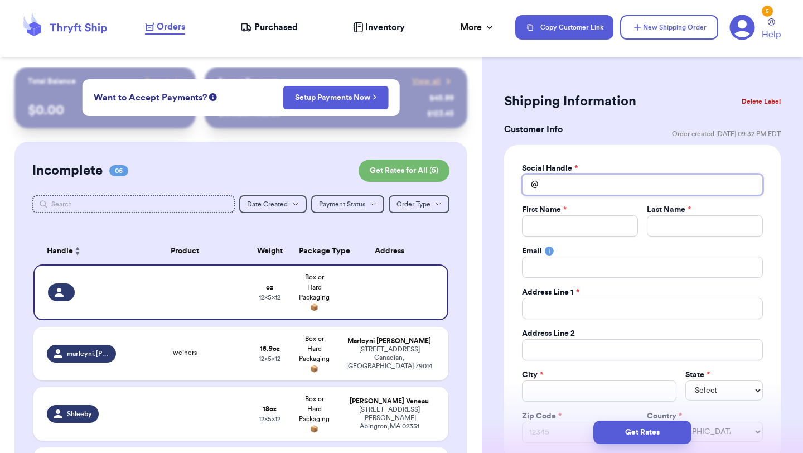
click at [599, 183] on input "Total Amount Paid" at bounding box center [642, 184] width 241 height 21
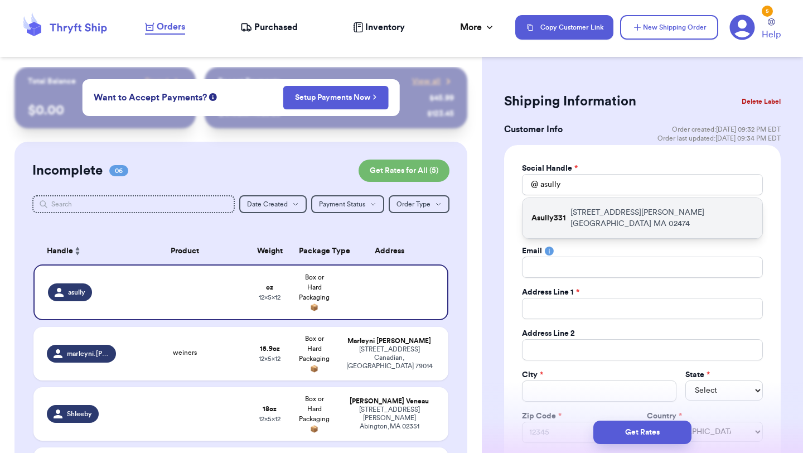
click at [598, 210] on p "[STREET_ADDRESS][PERSON_NAME]" at bounding box center [661, 218] width 183 height 22
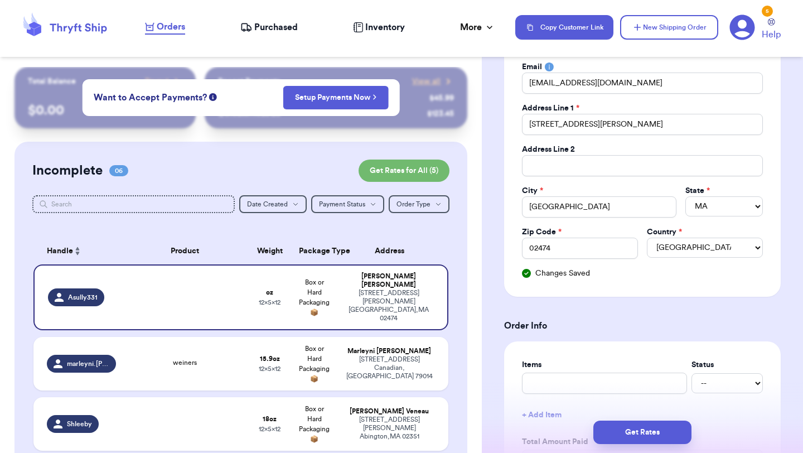
scroll to position [209, 0]
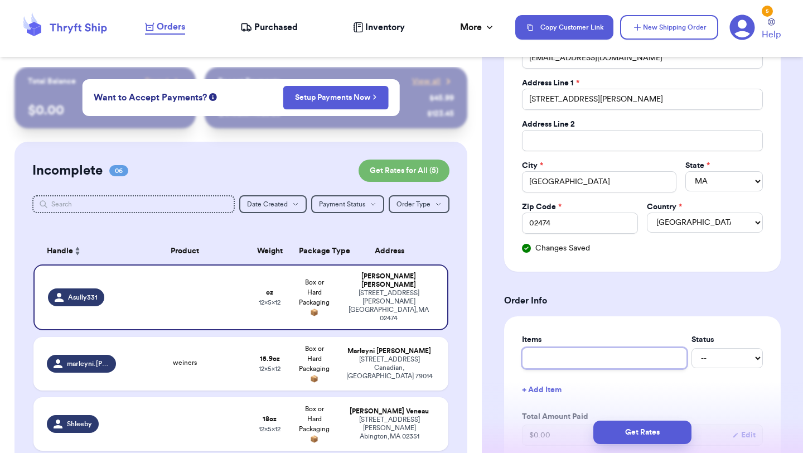
click at [547, 359] on input "text" at bounding box center [604, 357] width 165 height 21
click at [756, 380] on button "+ Add Item" at bounding box center [643, 390] width 250 height 25
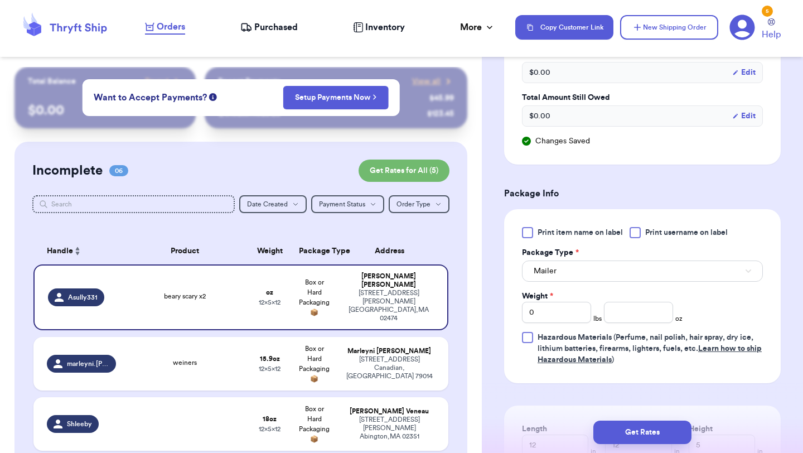
scroll to position [656, 0]
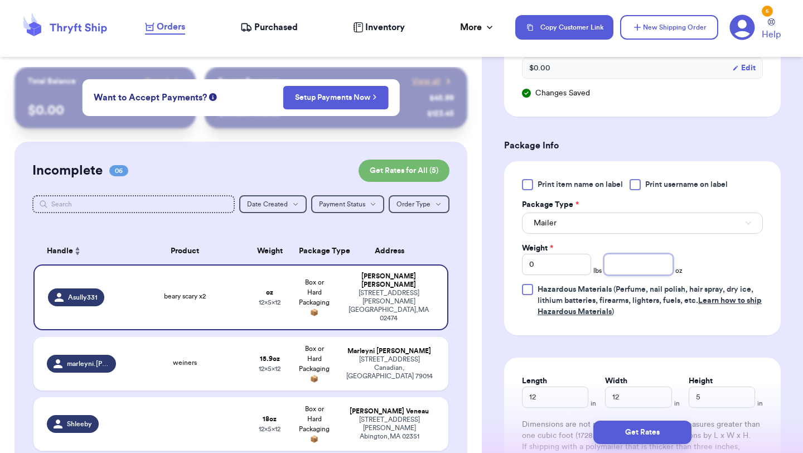
click at [645, 270] on input "number" at bounding box center [638, 264] width 69 height 21
click at [748, 292] on span "Hazardous Materials (Perfume, nail polish, hair spray, dry ice, lithium batteri…" at bounding box center [650, 301] width 224 height 30
click at [0, 0] on input "Hazardous Materials (Perfume, nail polish, hair spray, dry ice, lithium batteri…" at bounding box center [0, 0] width 0 height 0
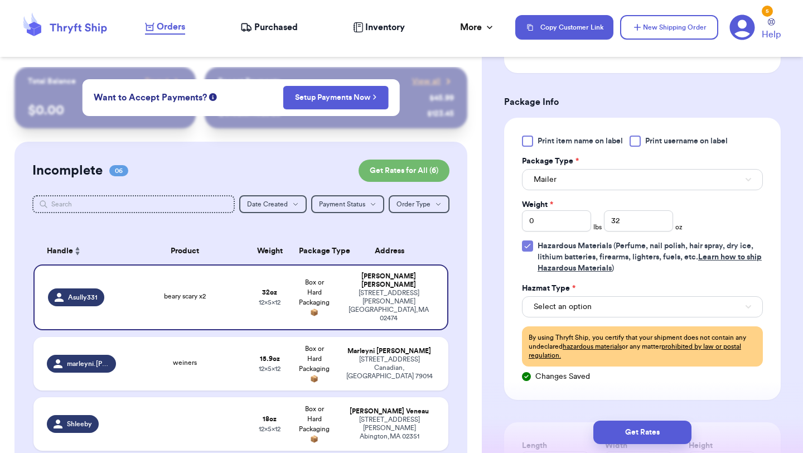
scroll to position [825, 0]
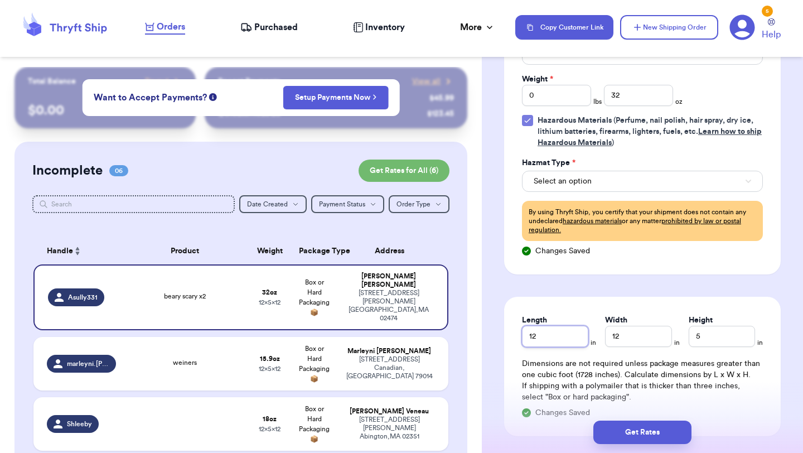
click at [560, 337] on input "12" at bounding box center [555, 336] width 66 height 21
click at [639, 340] on input "12" at bounding box center [638, 336] width 66 height 21
click at [667, 432] on button "Get Rates" at bounding box center [642, 431] width 98 height 23
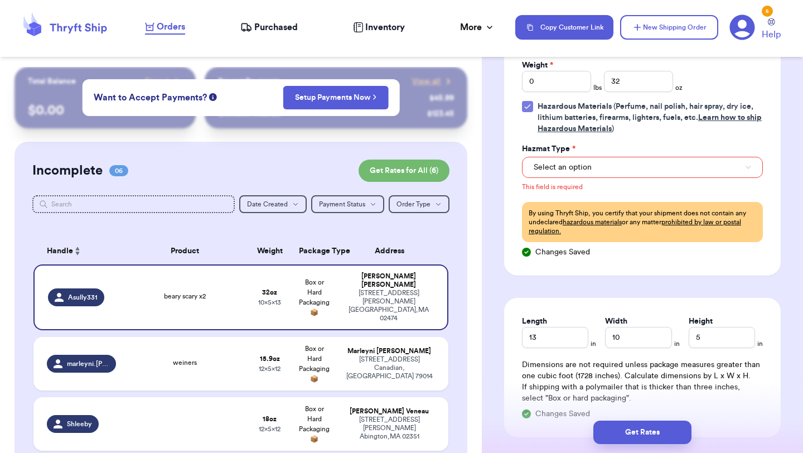
scroll to position [648, 0]
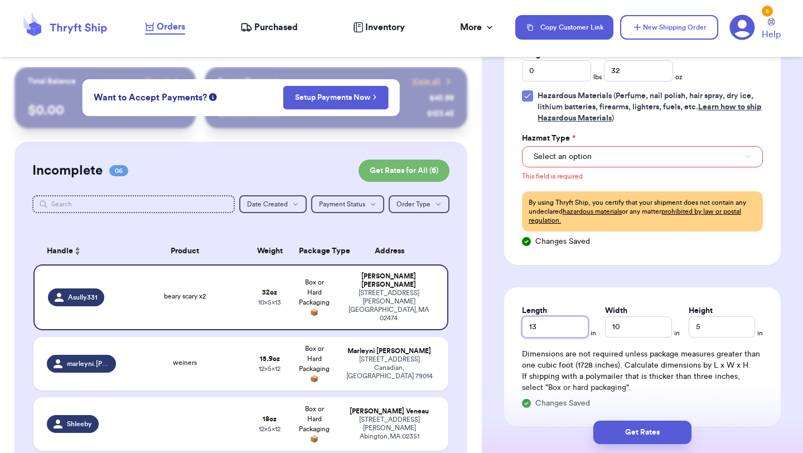
click at [553, 324] on input "13" at bounding box center [555, 326] width 66 height 21
click at [630, 324] on input "10" at bounding box center [638, 326] width 66 height 21
click at [594, 157] on button "Select an option" at bounding box center [642, 156] width 241 height 21
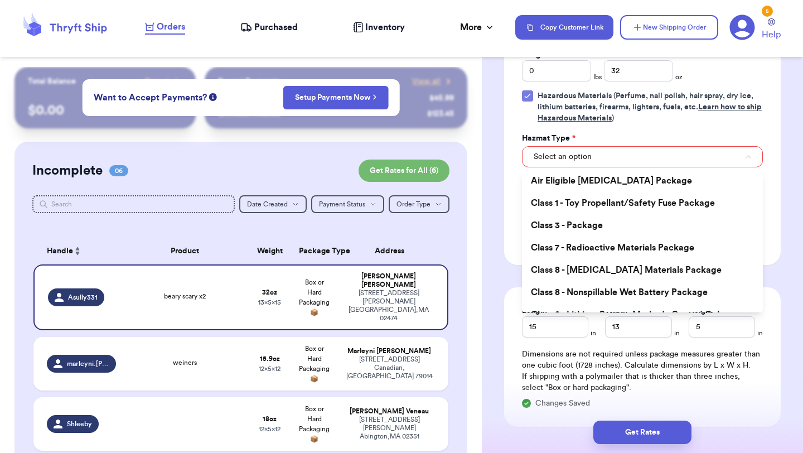
click at [732, 134] on div "Hazmat Type *" at bounding box center [642, 138] width 241 height 11
click at [524, 94] on icon at bounding box center [527, 95] width 9 height 9
click at [0, 0] on input "Hazardous Materials (Perfume, nail polish, hair spray, dry ice, lithium batteri…" at bounding box center [0, 0] width 0 height 0
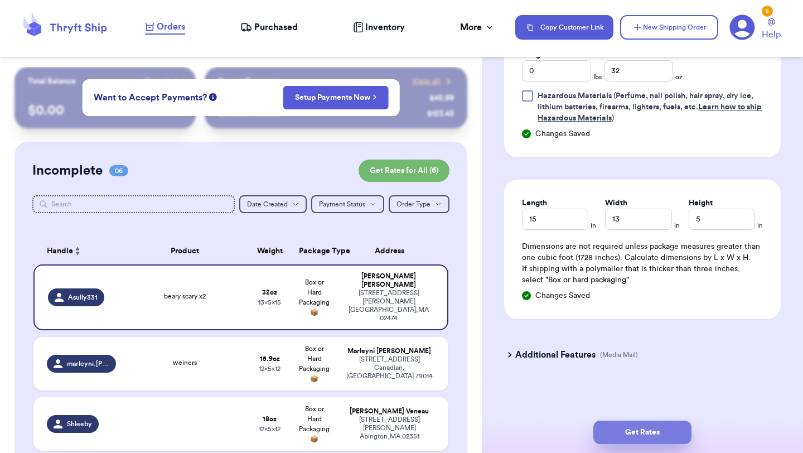
click at [638, 425] on button "Get Rates" at bounding box center [642, 431] width 98 height 23
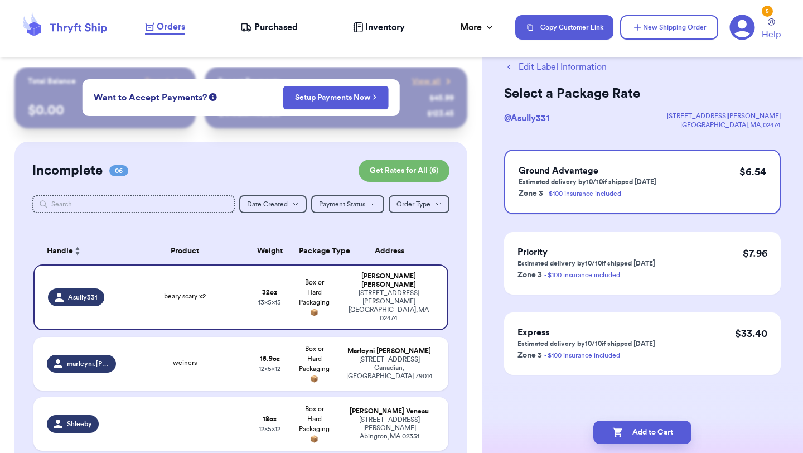
scroll to position [0, 0]
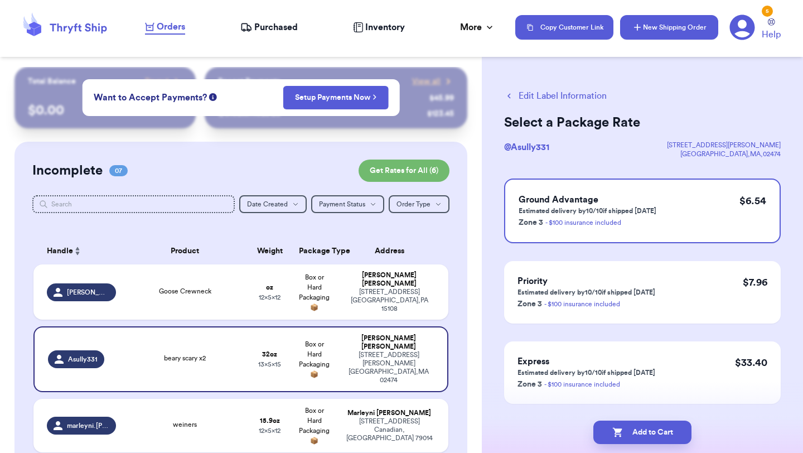
click at [646, 33] on button "New Shipping Order" at bounding box center [669, 27] width 98 height 25
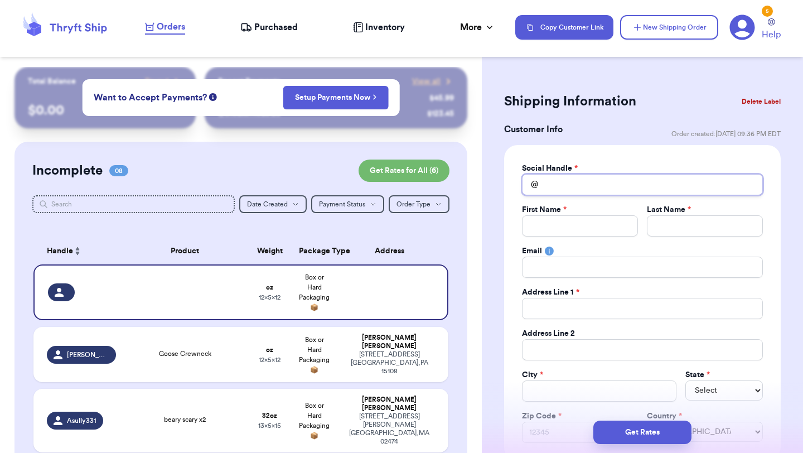
click at [618, 188] on input "Total Amount Paid" at bounding box center [642, 184] width 241 height 21
click at [219, 349] on div "Goose Crewneck" at bounding box center [185, 355] width 112 height 12
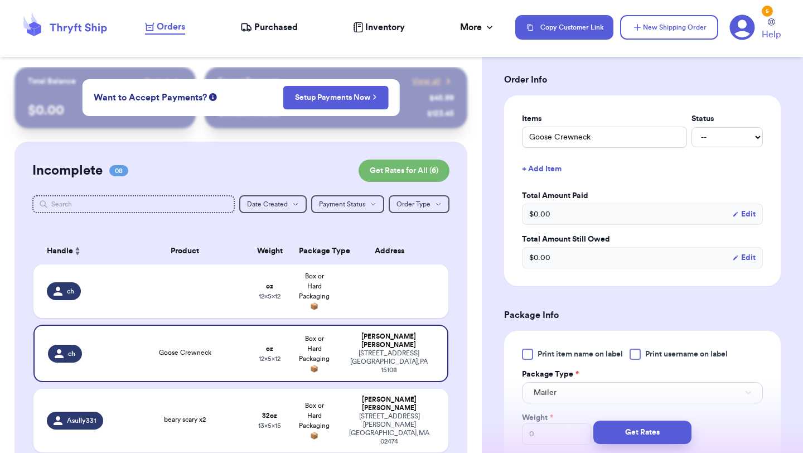
scroll to position [363, 0]
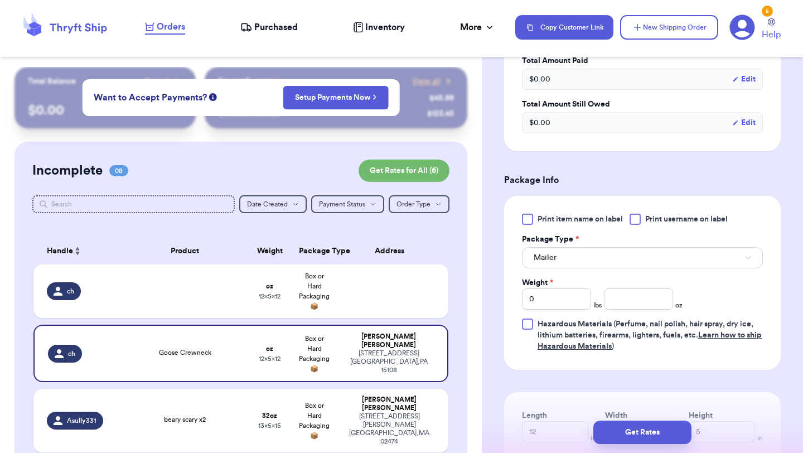
click at [640, 314] on div "Print item name on label Print username on label Package Type * Mailer Weight *…" at bounding box center [642, 283] width 241 height 138
click at [637, 308] on input "number" at bounding box center [638, 298] width 69 height 21
click at [800, 279] on div "Shipping Information Delete Label Customer Info Order created: [DATE] 09:35 PM …" at bounding box center [642, 182] width 321 height 957
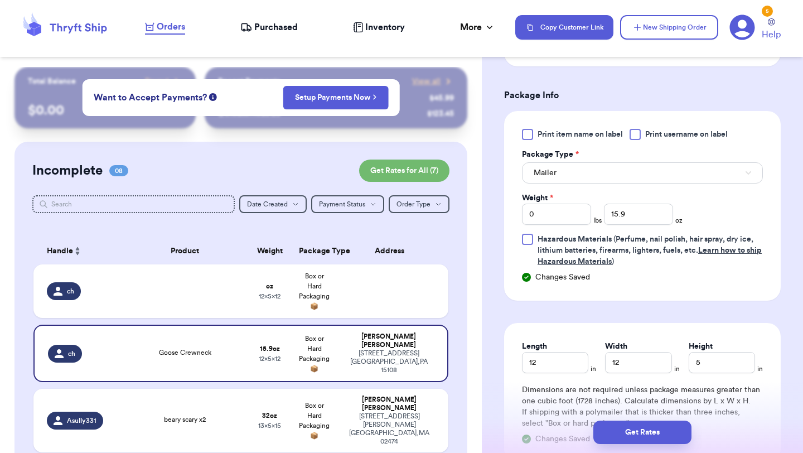
scroll to position [489, 0]
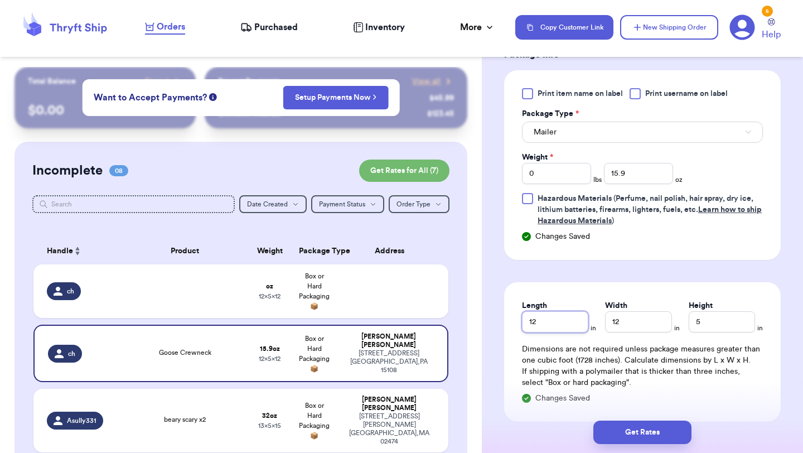
click at [568, 324] on input "12" at bounding box center [555, 321] width 66 height 21
click at [622, 328] on input "12" at bounding box center [638, 321] width 66 height 21
click at [626, 441] on button "Get Rates" at bounding box center [642, 431] width 98 height 23
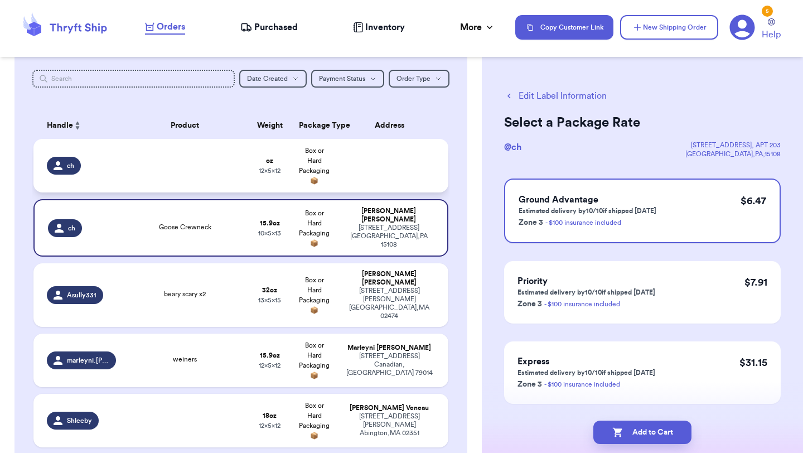
scroll to position [133, 0]
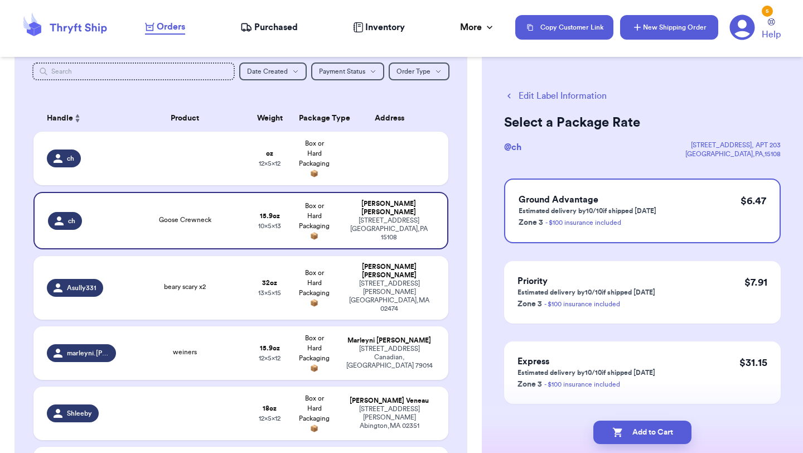
click at [689, 36] on button "New Shipping Order" at bounding box center [669, 27] width 98 height 25
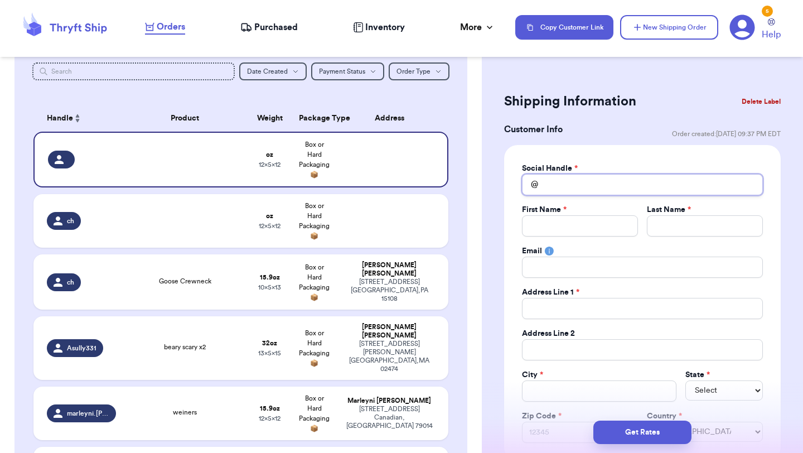
click at [577, 180] on input "Total Amount Paid" at bounding box center [642, 184] width 241 height 21
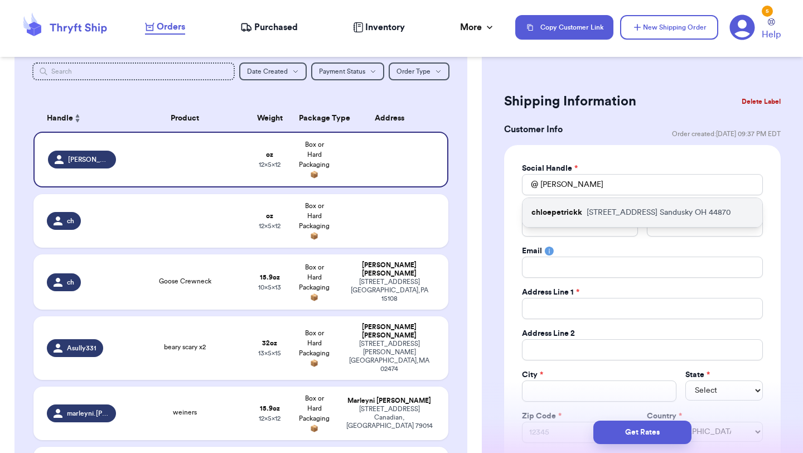
click at [606, 206] on div "chloepetrickk [STREET_ADDRESS][PERSON_NAME]" at bounding box center [643, 212] width 240 height 29
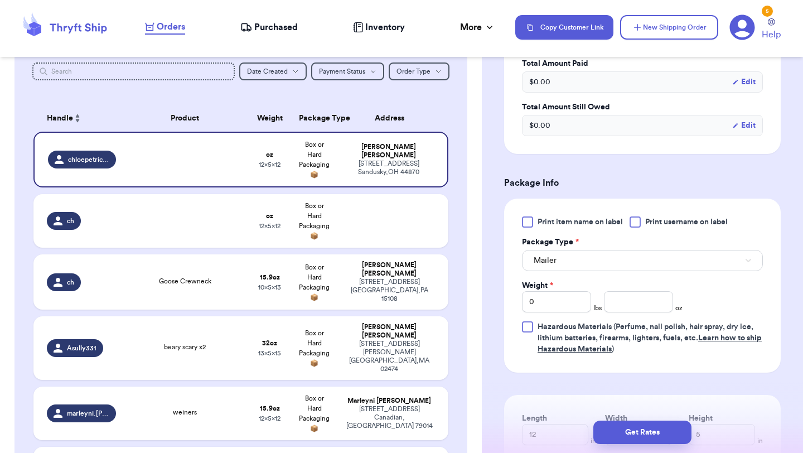
scroll to position [593, 0]
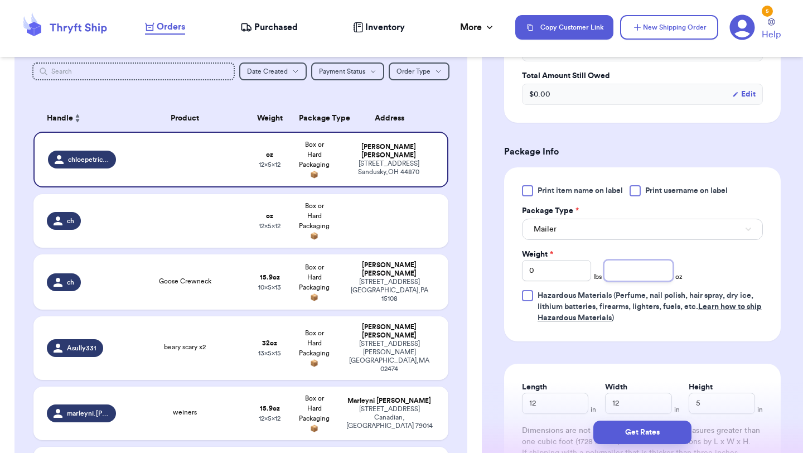
click at [637, 274] on input "number" at bounding box center [638, 270] width 69 height 21
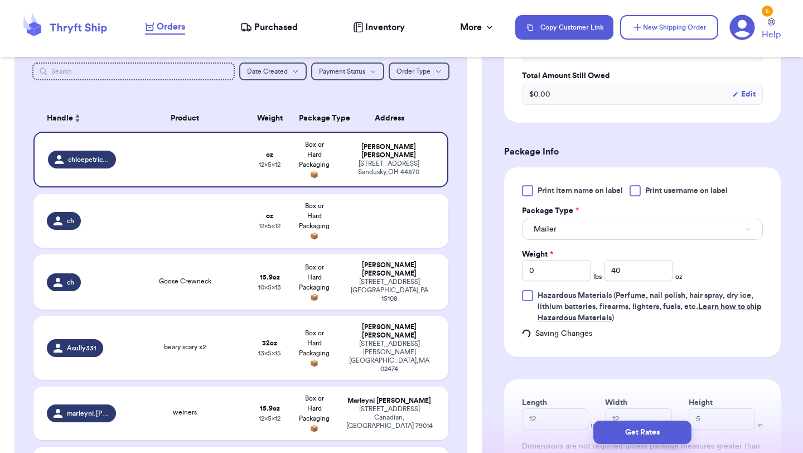
click at [737, 285] on div "Print item name on label Print username on label Package Type * Mailer Weight *…" at bounding box center [642, 254] width 241 height 138
click at [562, 416] on div "Get Rates" at bounding box center [642, 432] width 321 height 41
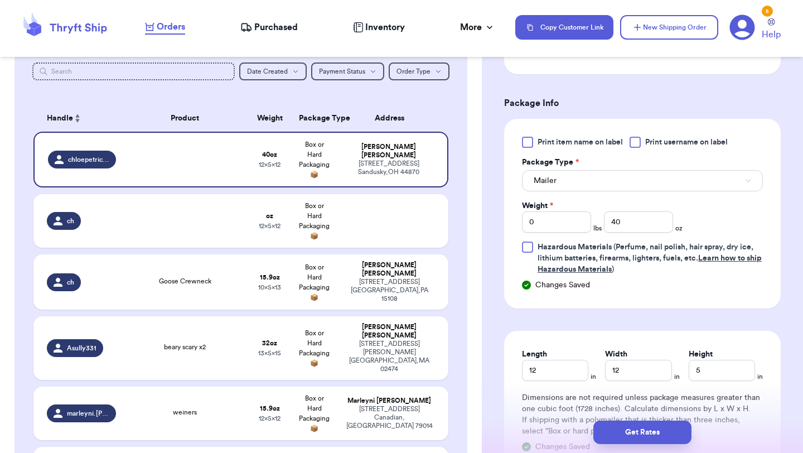
scroll to position [714, 0]
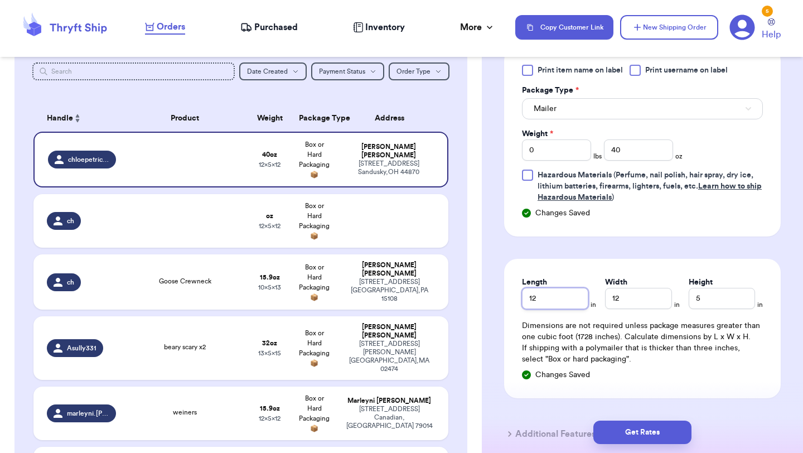
click at [567, 306] on input "12" at bounding box center [555, 298] width 66 height 21
click at [626, 308] on input "12" at bounding box center [638, 298] width 66 height 21
click at [644, 429] on button "Get Rates" at bounding box center [642, 431] width 98 height 23
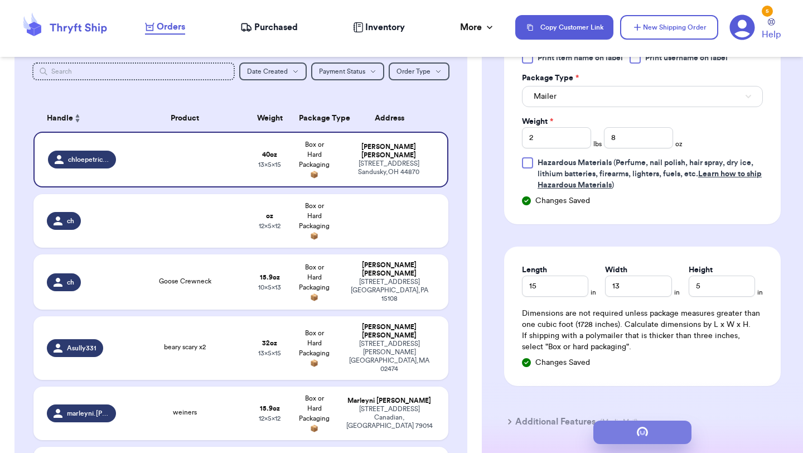
scroll to position [0, 0]
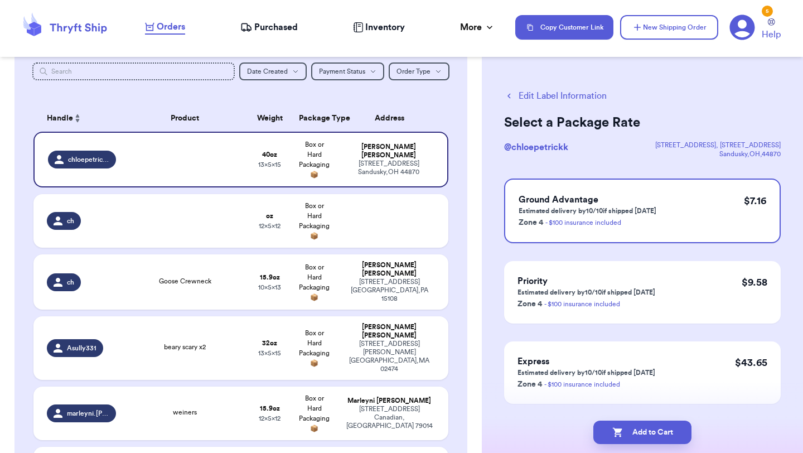
click at [511, 101] on button "Edit Label Information" at bounding box center [555, 95] width 103 height 13
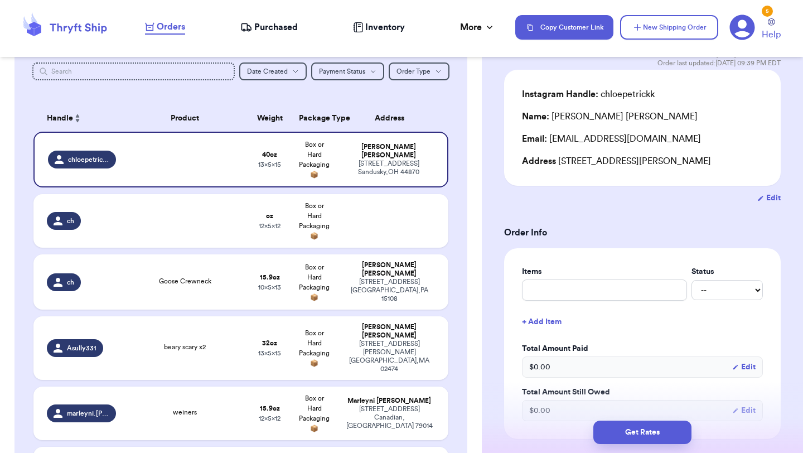
scroll to position [2, 0]
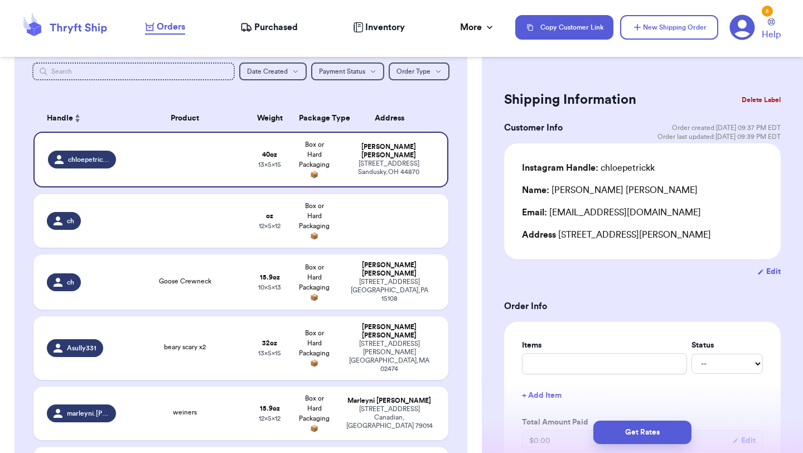
click at [769, 277] on button "Edit" at bounding box center [768, 271] width 23 height 11
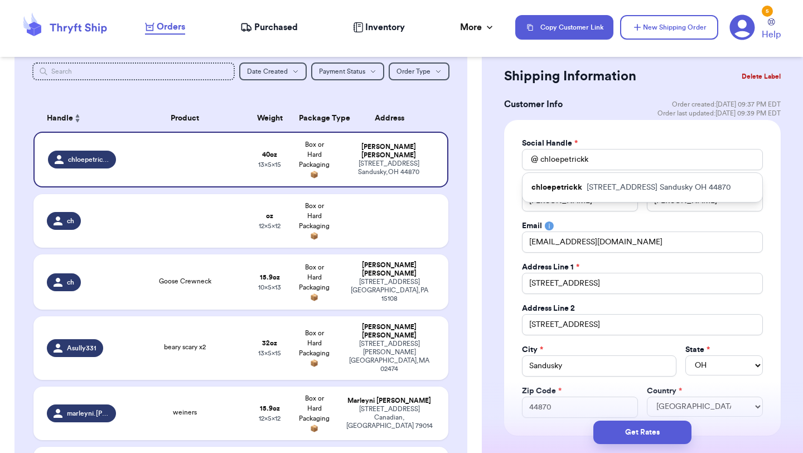
scroll to position [27, 0]
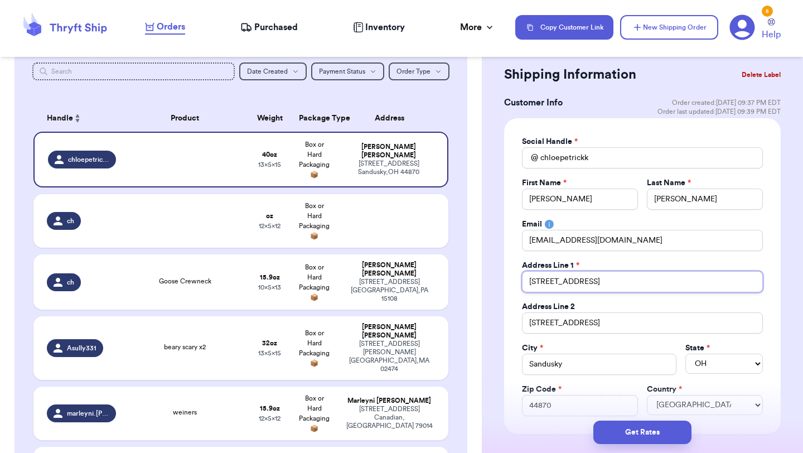
drag, startPoint x: 615, startPoint y: 282, endPoint x: 499, endPoint y: 282, distance: 116.0
click at [564, 322] on input "[STREET_ADDRESS]" at bounding box center [642, 322] width 241 height 21
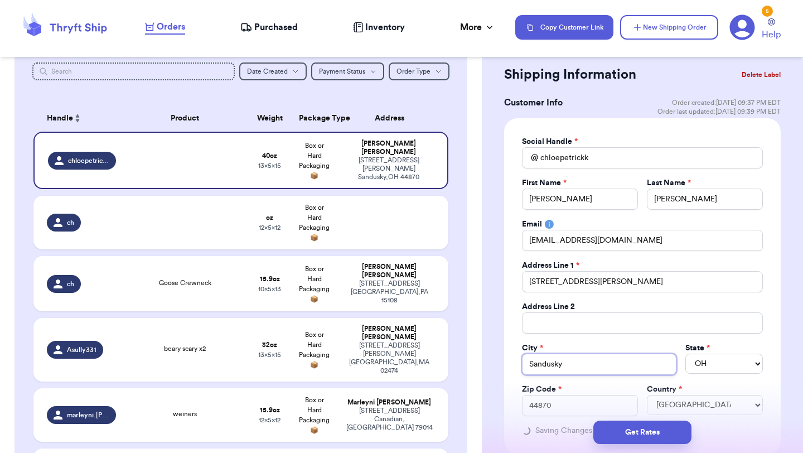
click at [577, 365] on input "Sandusky" at bounding box center [599, 364] width 154 height 21
click at [716, 361] on select "AL AK AZ AR CA CO CT DE DC [GEOGRAPHIC_DATA] [GEOGRAPHIC_DATA] HI ID IL IN IA […" at bounding box center [724, 364] width 78 height 20
click at [685, 354] on select "AL AK AZ AR CA CO CT DE DC [GEOGRAPHIC_DATA] [GEOGRAPHIC_DATA] HI ID IL IN IA […" at bounding box center [724, 364] width 78 height 20
click at [710, 365] on select "AL AK AZ AR CA CO CT DE DC [GEOGRAPHIC_DATA] [GEOGRAPHIC_DATA] HI ID IL IN IA […" at bounding box center [724, 364] width 78 height 20
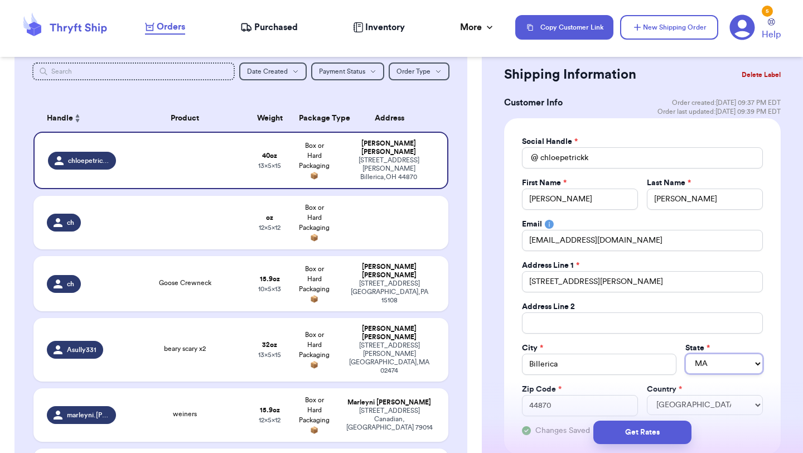
click at [685, 354] on select "AL AK AZ AR CA CO CT DE DC [GEOGRAPHIC_DATA] [GEOGRAPHIC_DATA] HI ID IL IN IA […" at bounding box center [724, 364] width 78 height 20
click at [596, 408] on input "44870" at bounding box center [580, 405] width 116 height 21
click at [663, 437] on button "Get Rates" at bounding box center [642, 431] width 98 height 23
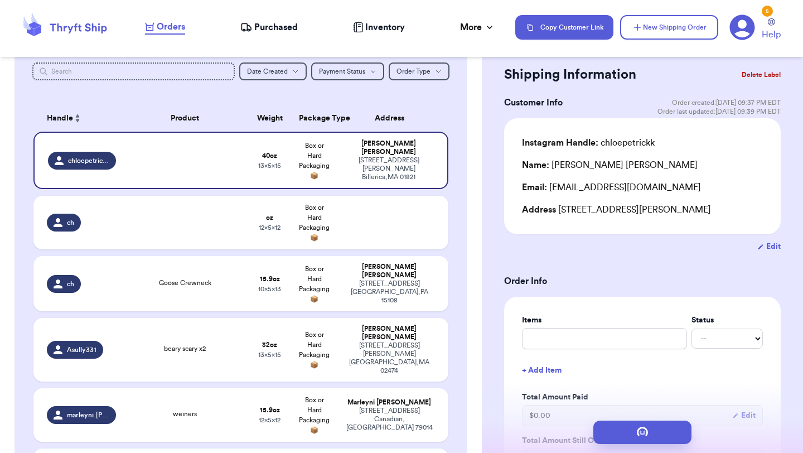
scroll to position [0, 0]
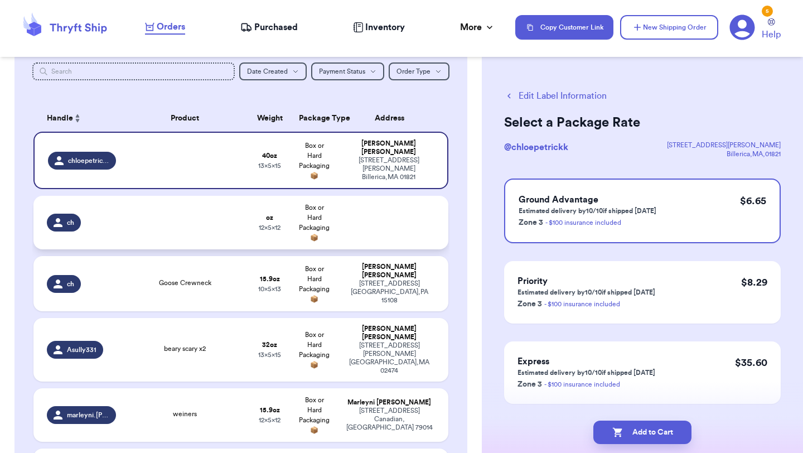
click at [179, 221] on div at bounding box center [185, 222] width 112 height 2
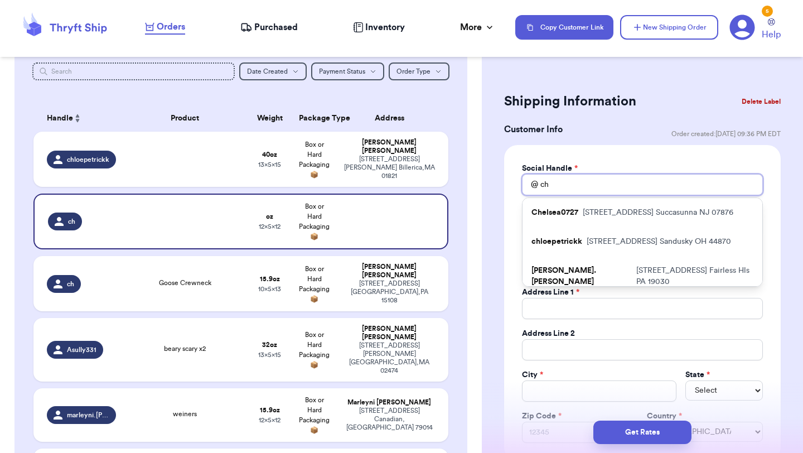
click at [587, 185] on input "ch" at bounding box center [642, 184] width 241 height 21
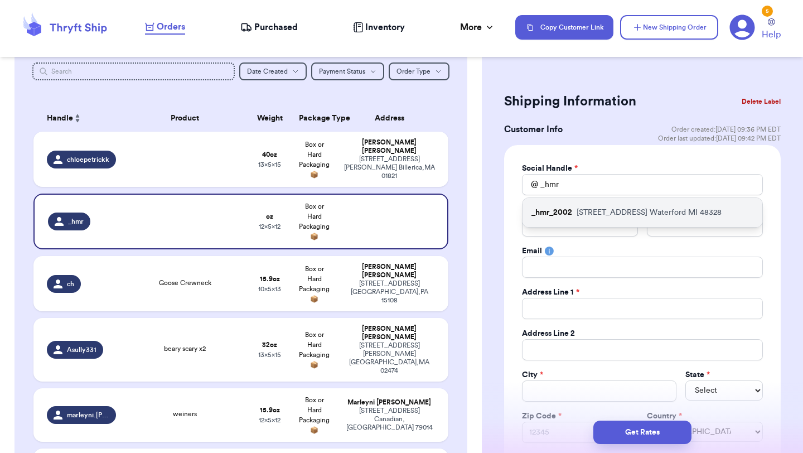
click at [592, 210] on p "[STREET_ADDRESS]" at bounding box center [649, 212] width 145 height 11
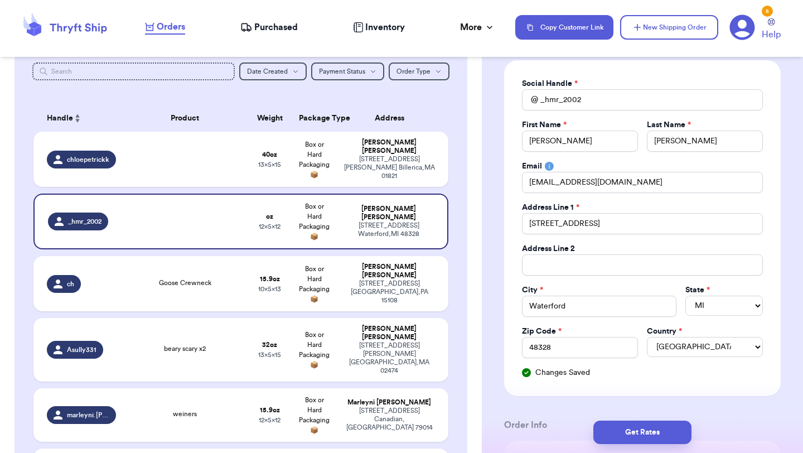
scroll to position [94, 0]
